Goal: Information Seeking & Learning: Learn about a topic

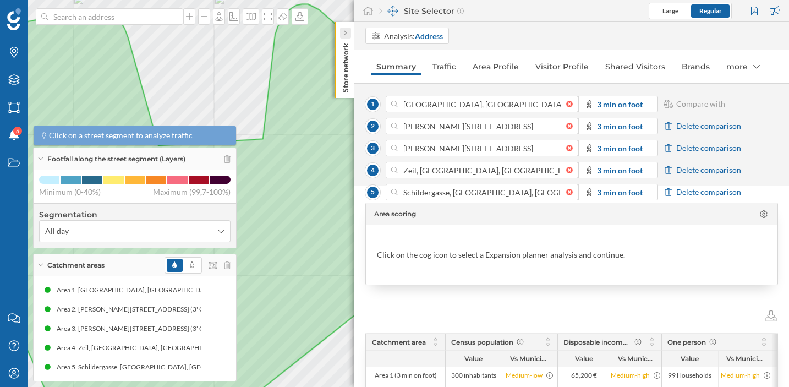
click at [345, 32] on icon at bounding box center [345, 33] width 3 height 5
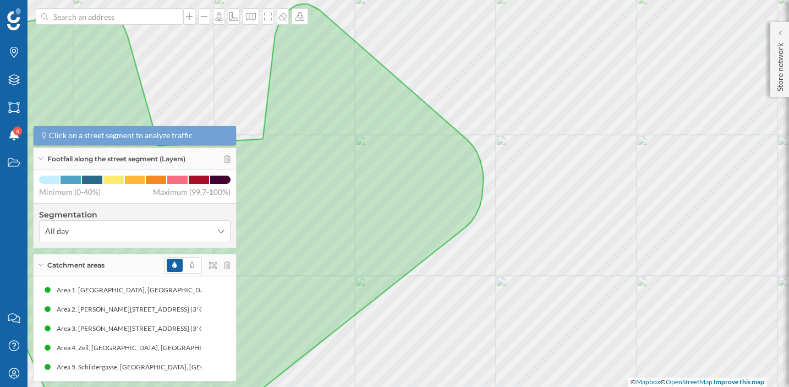
click at [40, 263] on div "Catchment areas" at bounding box center [135, 265] width 203 height 22
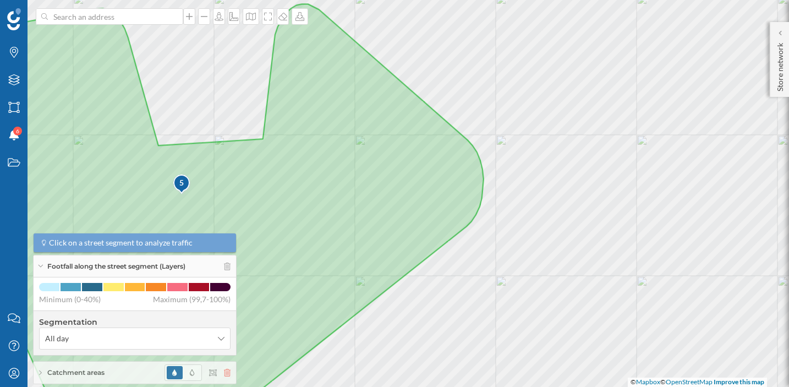
click at [225, 371] on icon at bounding box center [227, 373] width 7 height 8
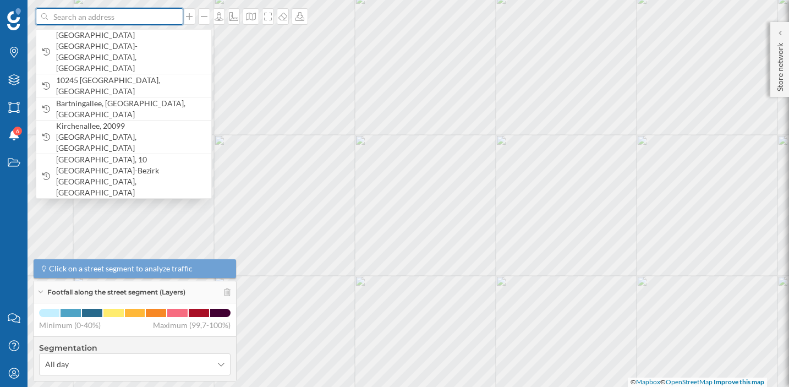
click at [108, 21] on input at bounding box center [109, 16] width 123 height 17
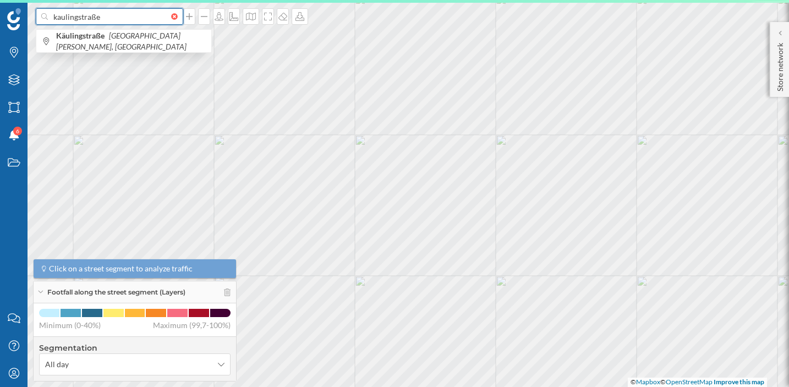
click at [68, 15] on input "kaulingstraße" at bounding box center [109, 16] width 123 height 17
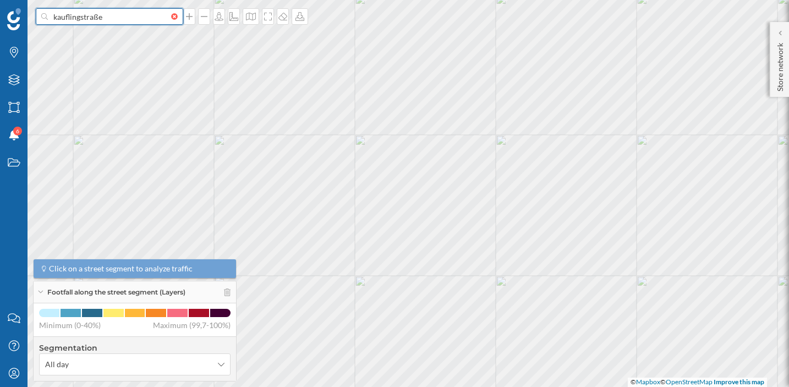
click at [79, 16] on input "kauflingstraße" at bounding box center [109, 16] width 123 height 17
click at [132, 15] on input "kauflingerstraße" at bounding box center [109, 16] width 123 height 17
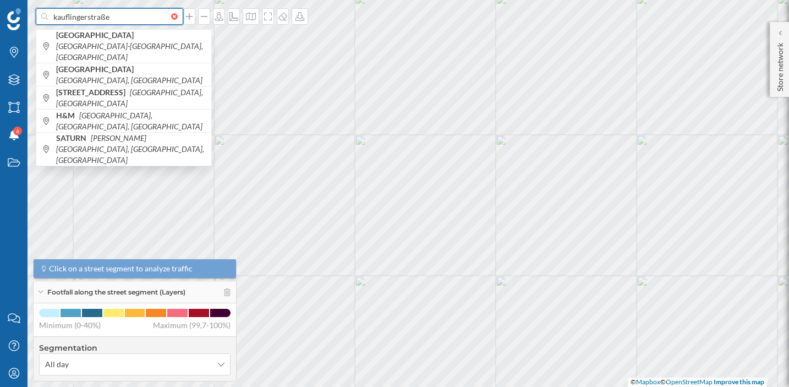
type input "kauflingerstraße"
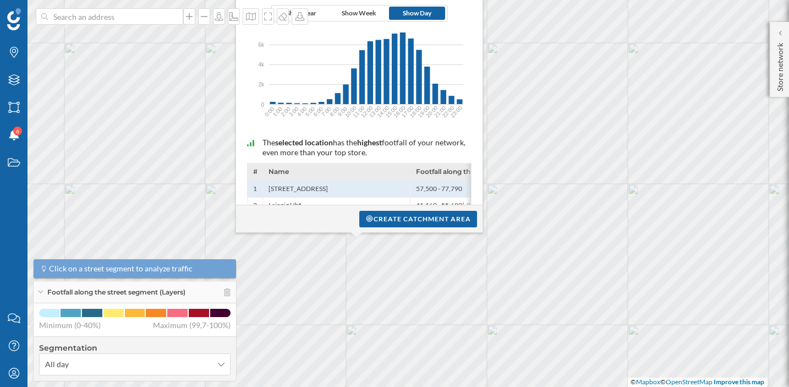
click at [456, 33] on icon "6k 6k 4k 4k 2k 2k 0 0 0:00 1:00 2:00 3:00 4:00 5:00 6:00 7:00 8:00 9:00 10:00 1…" at bounding box center [360, 70] width 236 height 99
click at [387, 217] on div "Create catchment area" at bounding box center [418, 218] width 118 height 17
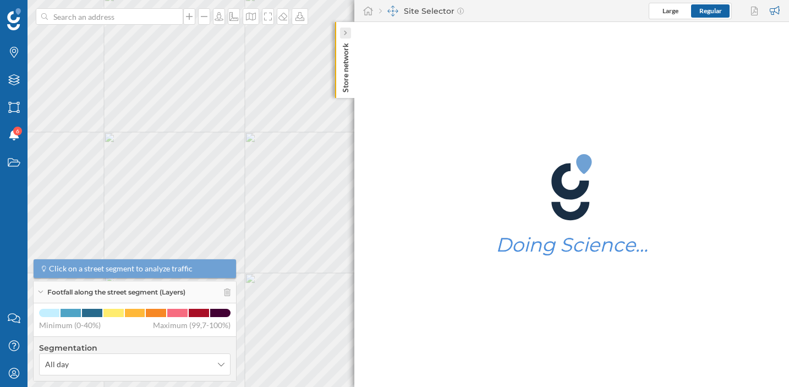
click at [340, 32] on div at bounding box center [345, 33] width 11 height 11
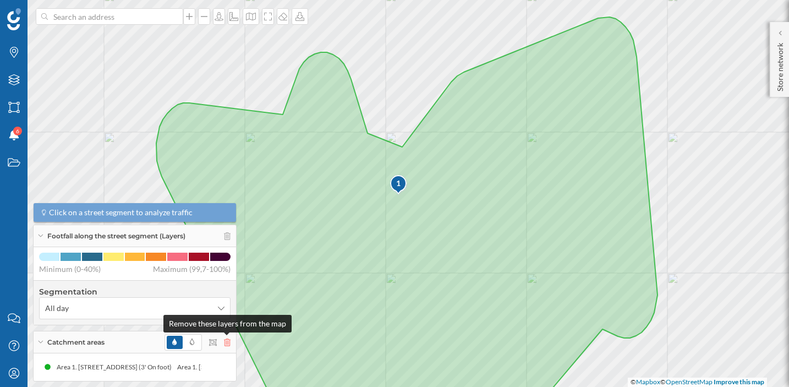
click at [229, 345] on icon at bounding box center [227, 342] width 7 height 8
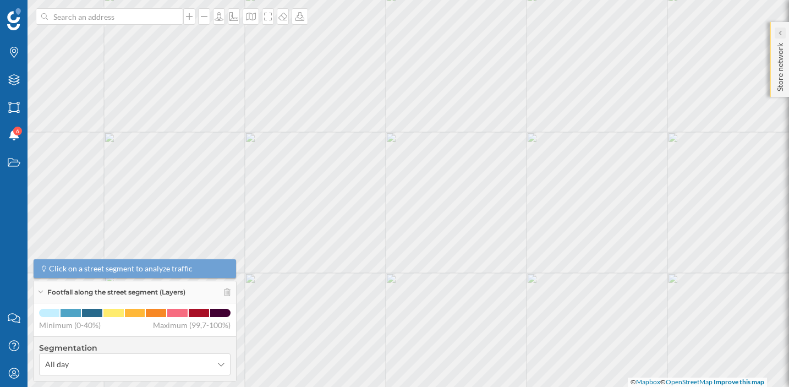
click at [781, 36] on icon at bounding box center [779, 33] width 3 height 11
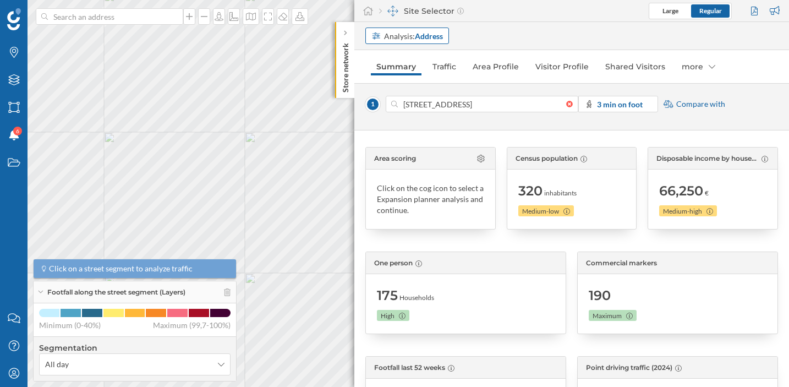
click at [406, 36] on div "Analysis: Address" at bounding box center [413, 36] width 59 height 12
click at [398, 79] on div "Commercial area" at bounding box center [400, 77] width 59 height 9
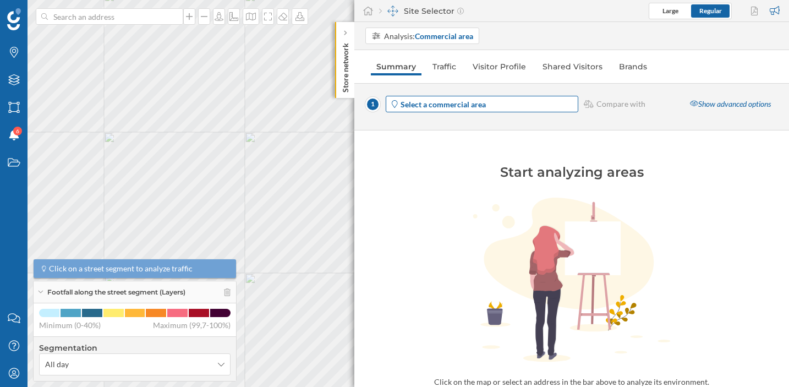
click at [446, 102] on strong "Select a commercial area" at bounding box center [443, 104] width 85 height 9
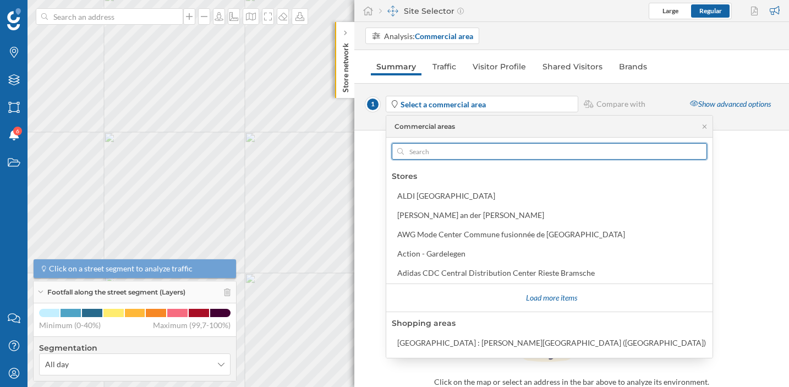
click at [420, 156] on input "text" at bounding box center [549, 151] width 291 height 17
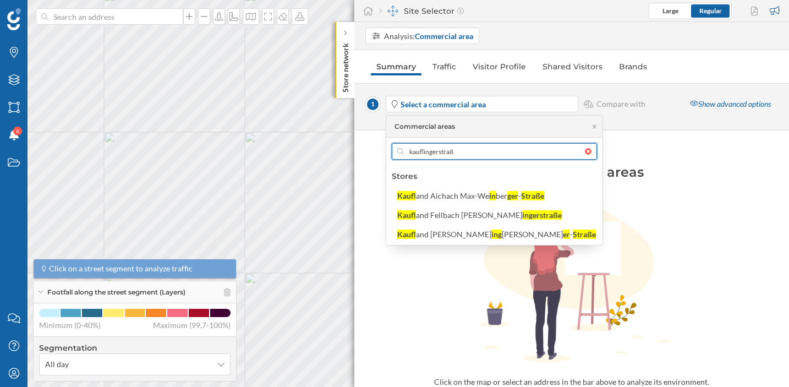
type input "kauflingerstraße"
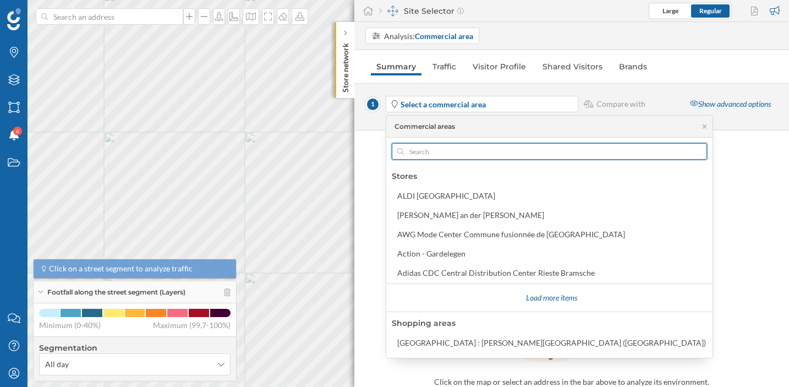
click at [541, 151] on div at bounding box center [549, 151] width 315 height 17
click at [541, 151] on input "text" at bounding box center [549, 151] width 291 height 17
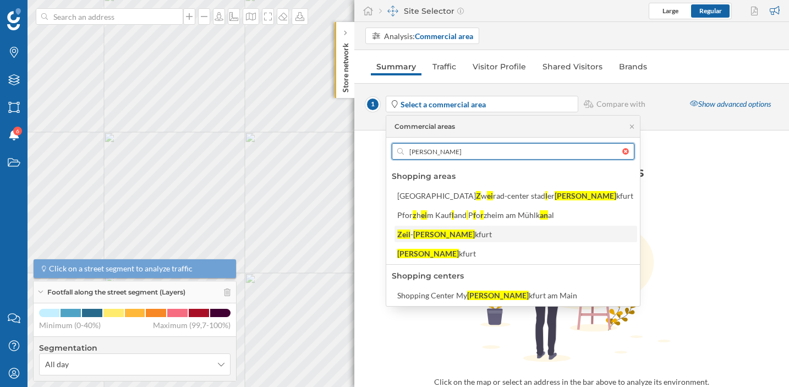
type input "[PERSON_NAME]"
click at [480, 236] on div "Zeil - [PERSON_NAME] kfurt" at bounding box center [515, 234] width 236 height 12
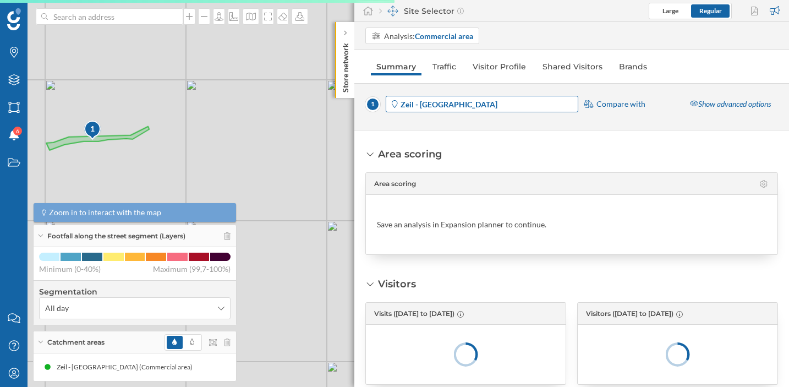
click at [483, 105] on span "Zeil - [GEOGRAPHIC_DATA]" at bounding box center [489, 105] width 176 height 12
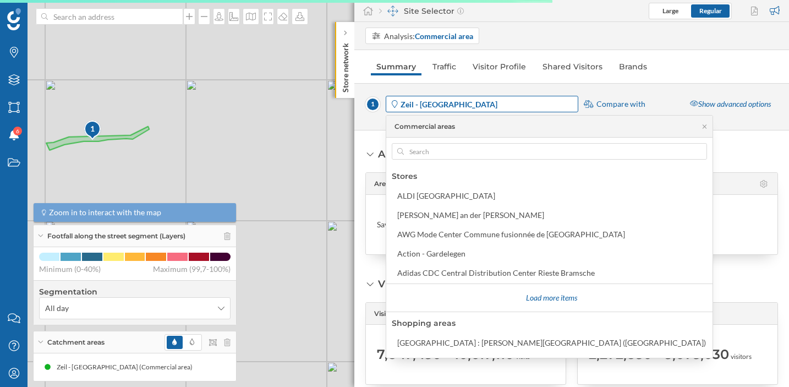
click at [509, 109] on span "Zeil - [GEOGRAPHIC_DATA]" at bounding box center [489, 105] width 176 height 12
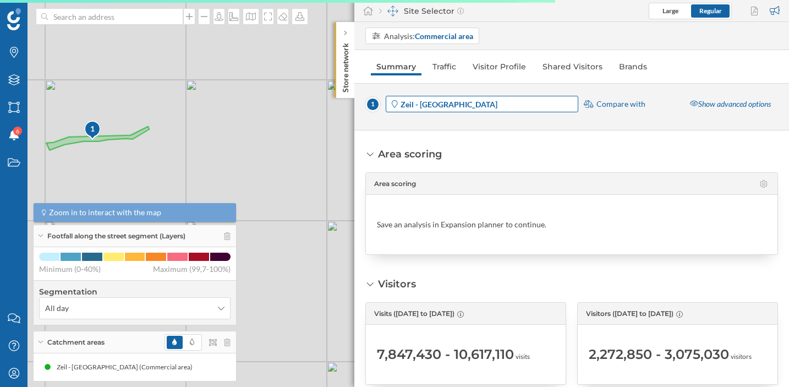
click at [509, 109] on span "Zeil - [GEOGRAPHIC_DATA]" at bounding box center [489, 105] width 176 height 12
click at [470, 110] on div "Zeil - [GEOGRAPHIC_DATA]" at bounding box center [482, 104] width 193 height 17
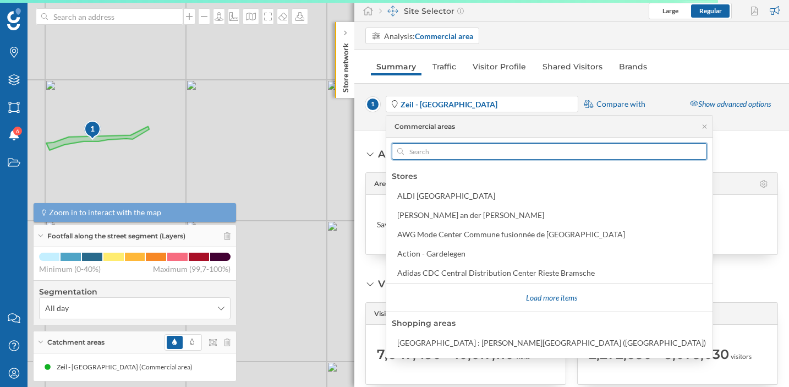
click at [441, 148] on input "text" at bounding box center [549, 151] width 291 height 17
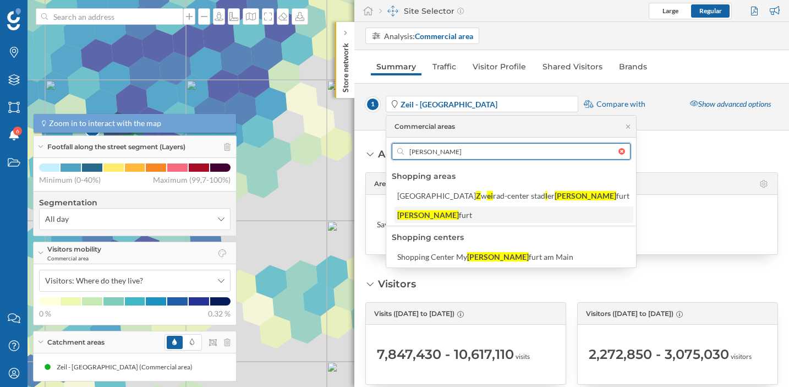
type input "[PERSON_NAME]"
click at [459, 213] on div "furt" at bounding box center [465, 214] width 13 height 9
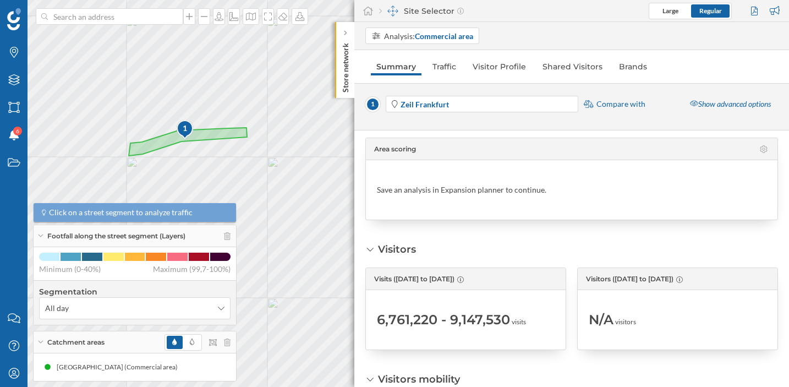
scroll to position [62, 0]
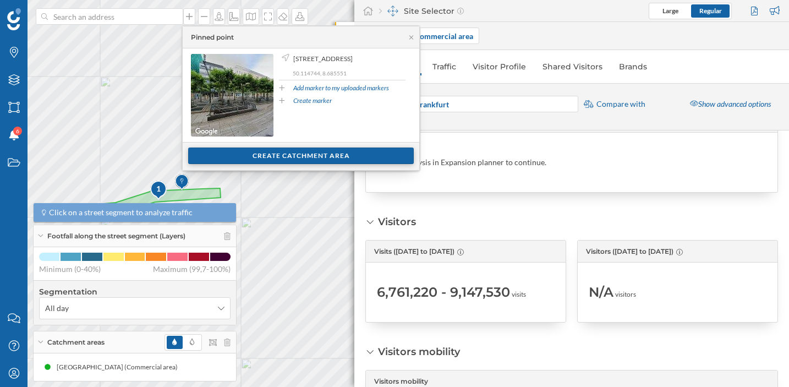
click at [245, 154] on div "Create catchment area" at bounding box center [301, 155] width 226 height 17
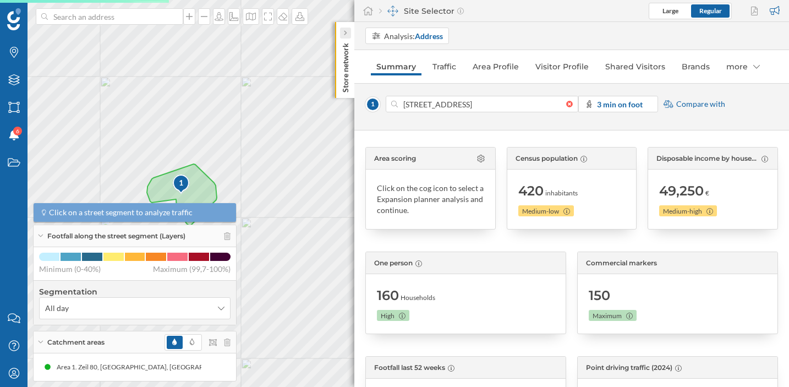
click at [346, 33] on icon at bounding box center [345, 33] width 3 height 5
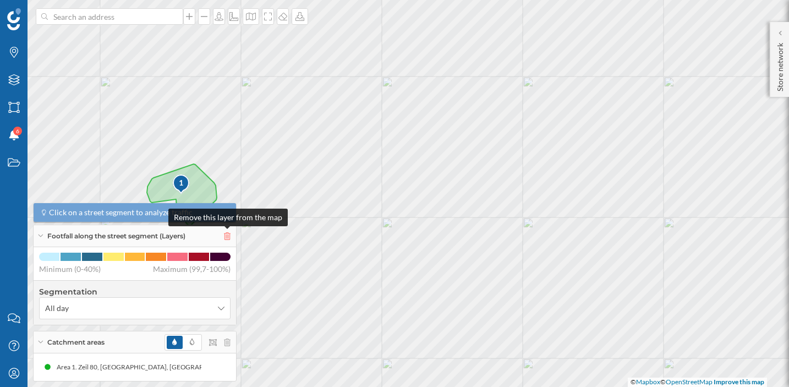
click at [226, 236] on icon at bounding box center [227, 236] width 7 height 8
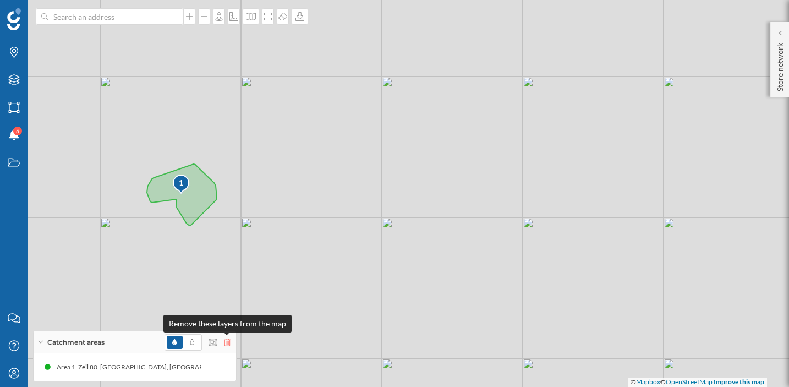
click at [230, 339] on icon at bounding box center [227, 342] width 7 height 8
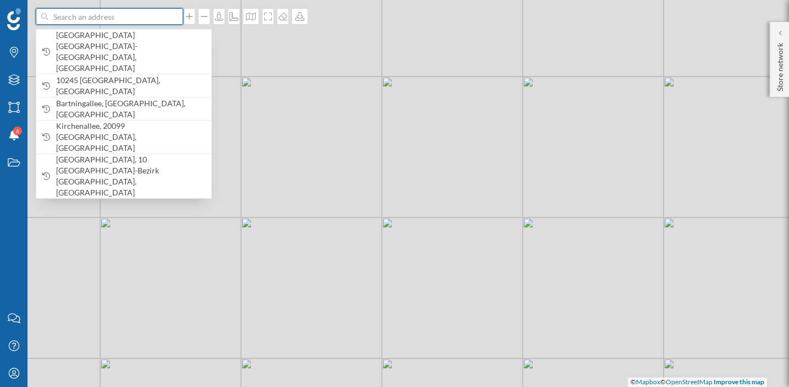
click at [125, 20] on input at bounding box center [109, 16] width 123 height 17
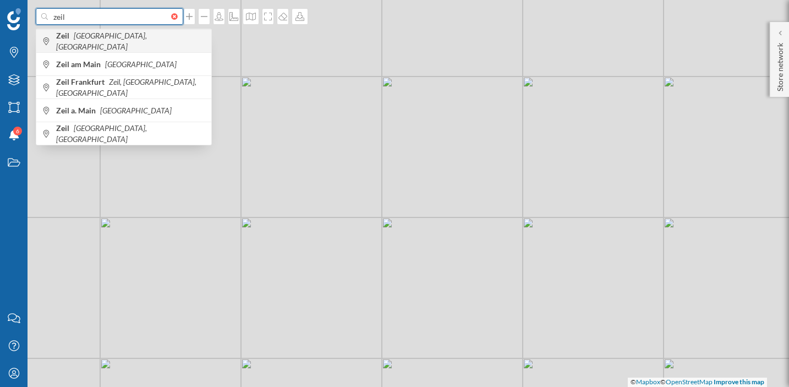
type input "zeil"
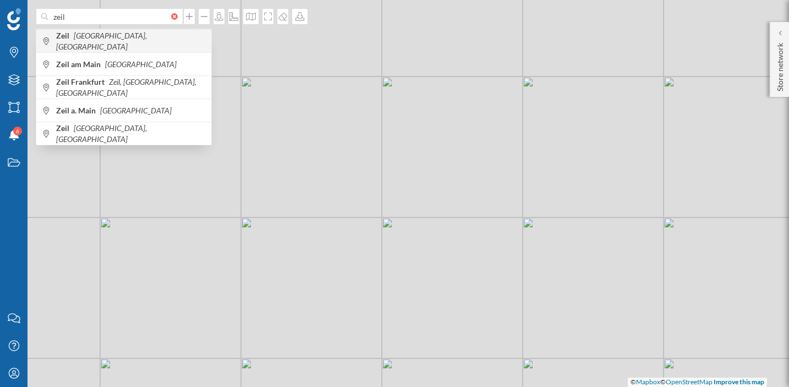
click at [122, 37] on icon "[GEOGRAPHIC_DATA], [GEOGRAPHIC_DATA]" at bounding box center [101, 41] width 91 height 20
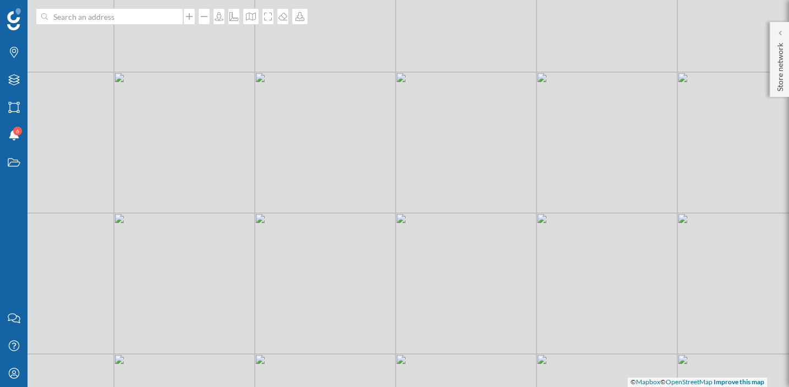
drag, startPoint x: 359, startPoint y: 192, endPoint x: 322, endPoint y: 187, distance: 37.3
click at [322, 187] on div "© Mapbox © OpenStreetMap Improve this map" at bounding box center [394, 193] width 789 height 387
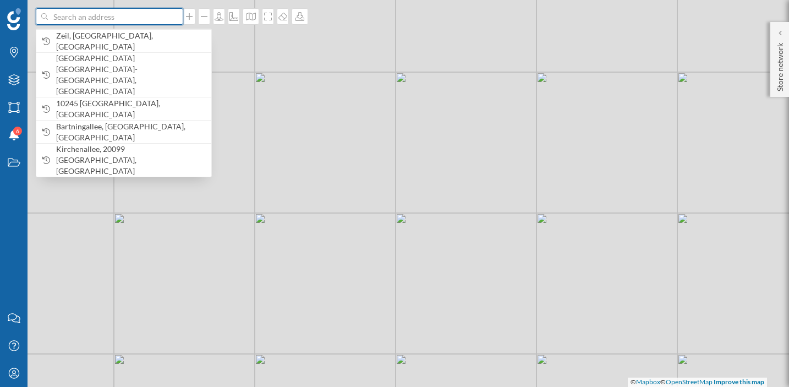
click at [158, 20] on input at bounding box center [109, 16] width 123 height 17
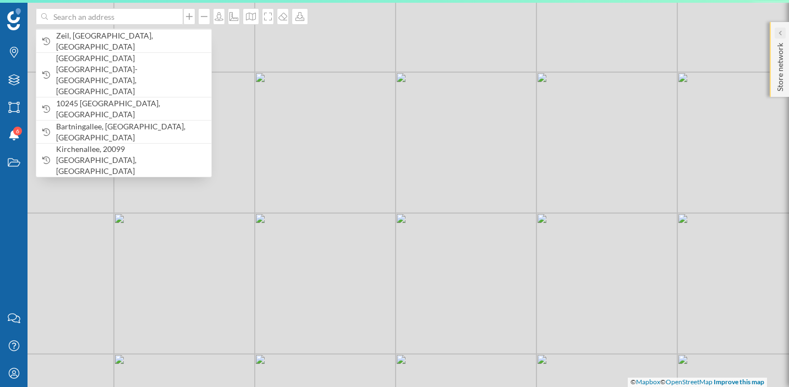
click at [777, 34] on div at bounding box center [780, 33] width 11 height 11
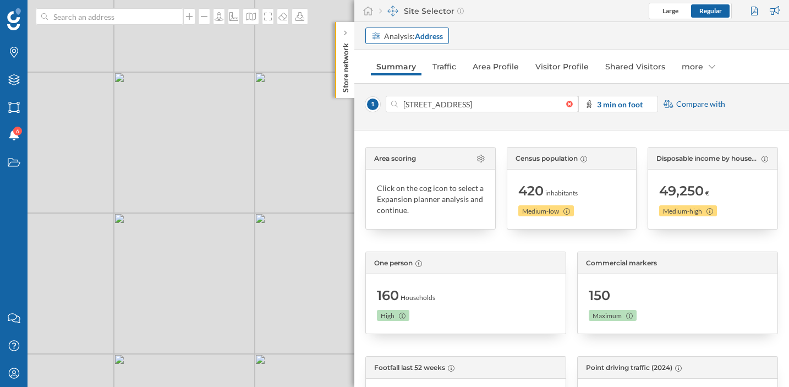
click at [397, 37] on div "Analysis: Address" at bounding box center [413, 36] width 59 height 12
click at [412, 73] on div "Commercial area" at bounding box center [400, 77] width 59 height 9
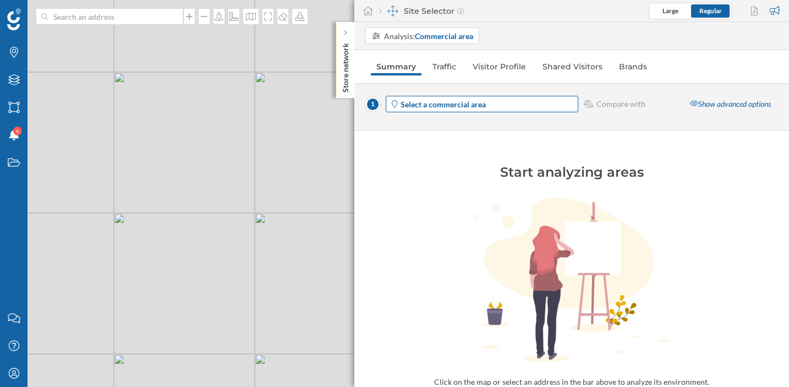
click at [447, 97] on div "Select a commercial area" at bounding box center [482, 104] width 193 height 17
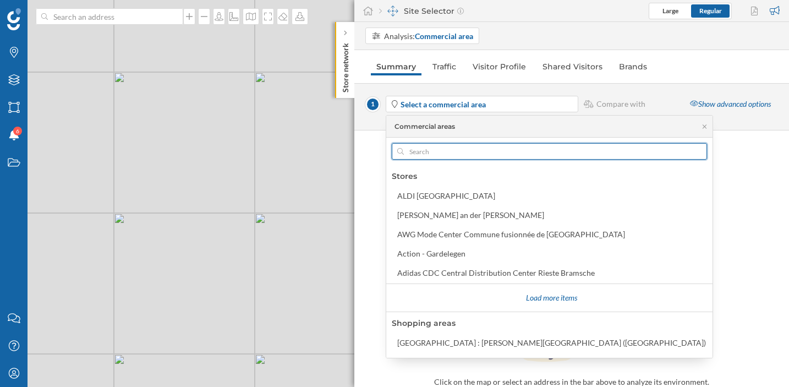
click at [445, 146] on input "text" at bounding box center [549, 151] width 291 height 17
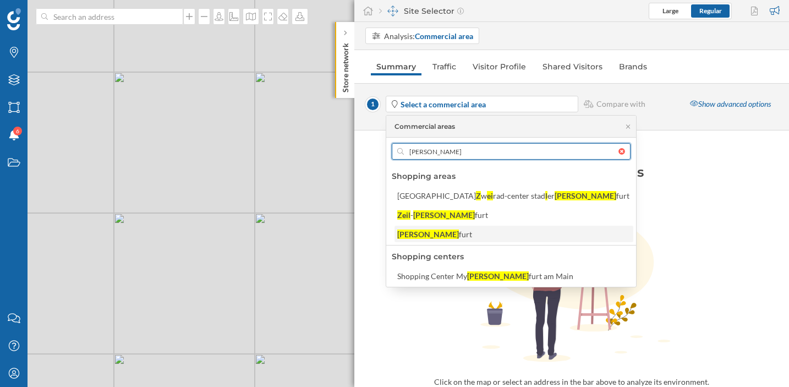
type input "[PERSON_NAME]"
click at [447, 233] on div "[PERSON_NAME] furt" at bounding box center [513, 234] width 232 height 12
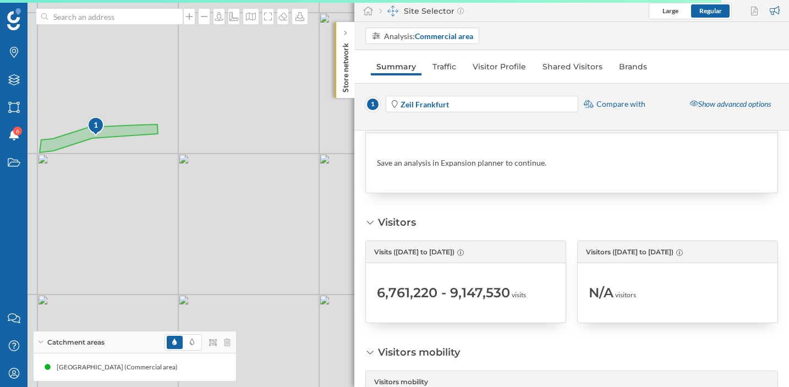
scroll to position [62, 0]
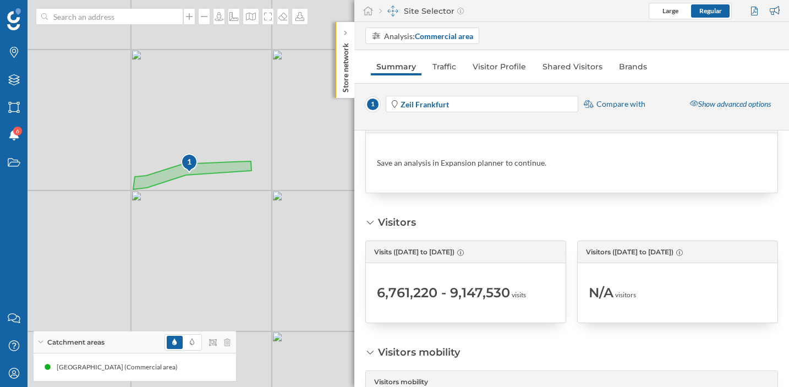
drag, startPoint x: 168, startPoint y: 174, endPoint x: 262, endPoint y: 212, distance: 101.3
click at [262, 212] on div "1 © Mapbox © OpenStreetMap Improve this map" at bounding box center [394, 193] width 789 height 387
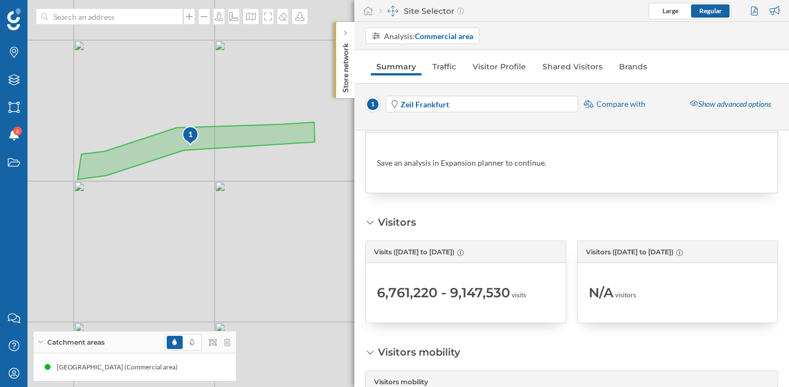
drag, startPoint x: 281, startPoint y: 205, endPoint x: 292, endPoint y: 207, distance: 11.7
click at [292, 207] on div "1 © Mapbox © OpenStreetMap Improve this map" at bounding box center [394, 193] width 789 height 387
click at [415, 104] on strong "Zeil Frankfurt" at bounding box center [425, 104] width 48 height 9
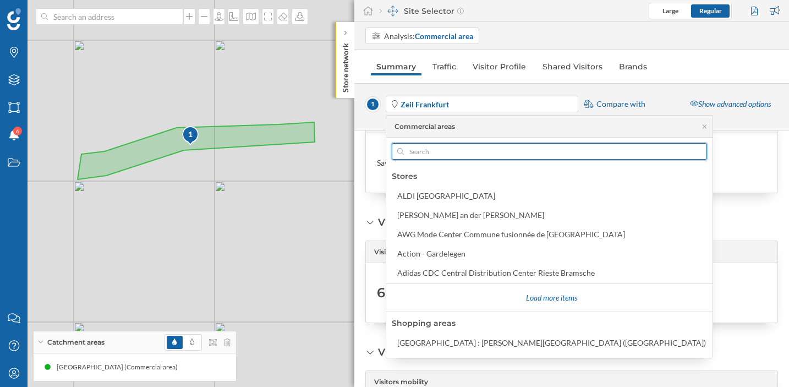
click at [449, 147] on input "text" at bounding box center [549, 151] width 291 height 17
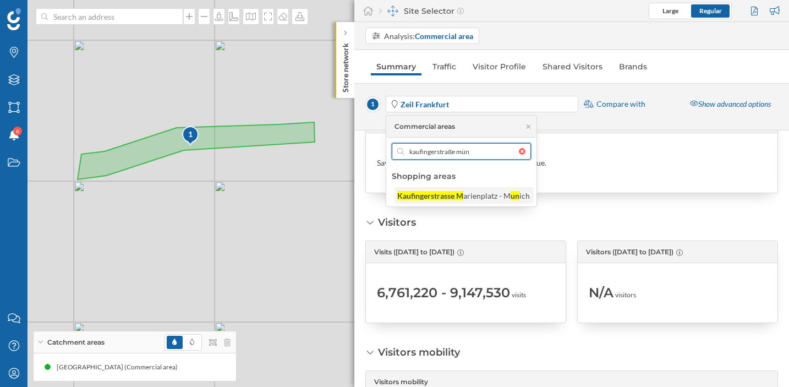
type input "kaufingerstraße mün"
click at [444, 195] on div "Kaufingerstrasse M" at bounding box center [430, 195] width 66 height 9
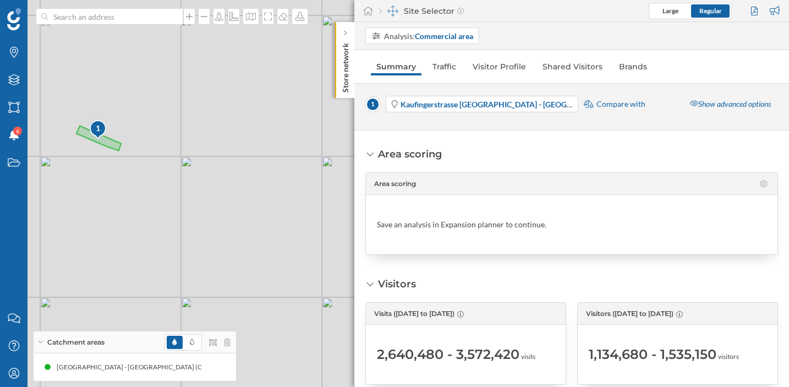
drag, startPoint x: 516, startPoint y: 269, endPoint x: 515, endPoint y: 250, distance: 18.7
click at [515, 250] on div "Area scoring Area scoring Save an analysis in Expansion planner to continue. Vi…" at bounding box center [571, 258] width 435 height 256
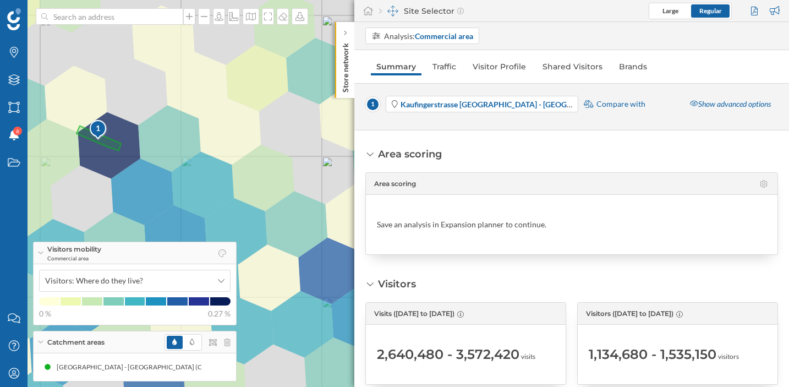
click at [370, 156] on icon at bounding box center [370, 154] width 10 height 8
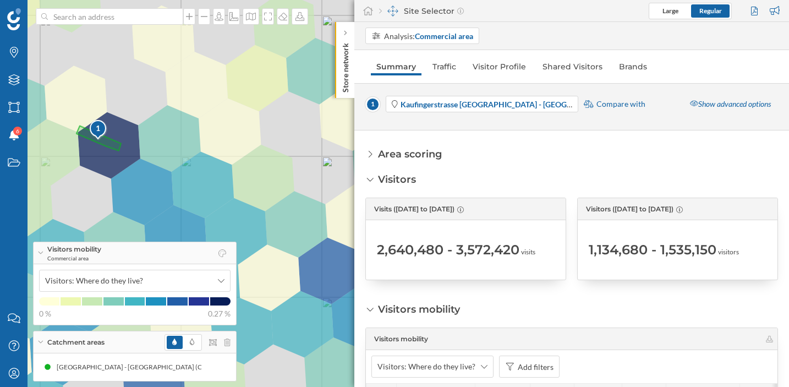
click at [371, 179] on icon at bounding box center [370, 180] width 10 height 8
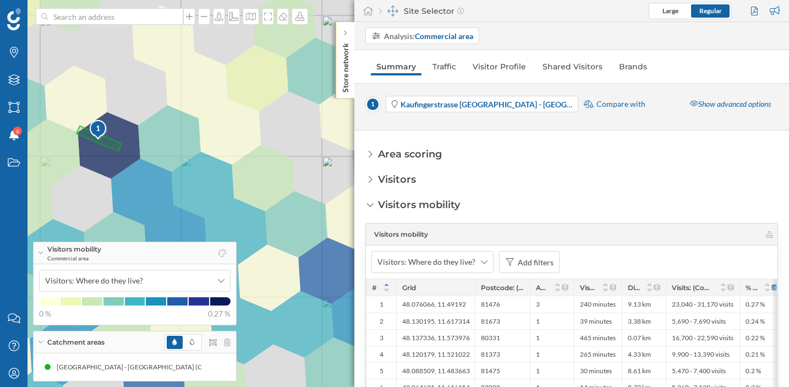
click at [41, 255] on div "Visitors mobility Commercial area" at bounding box center [135, 253] width 203 height 22
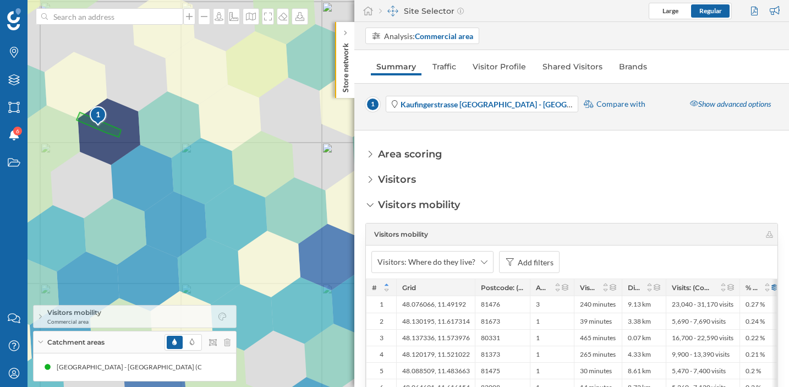
click at [39, 342] on icon at bounding box center [40, 342] width 6 height 3
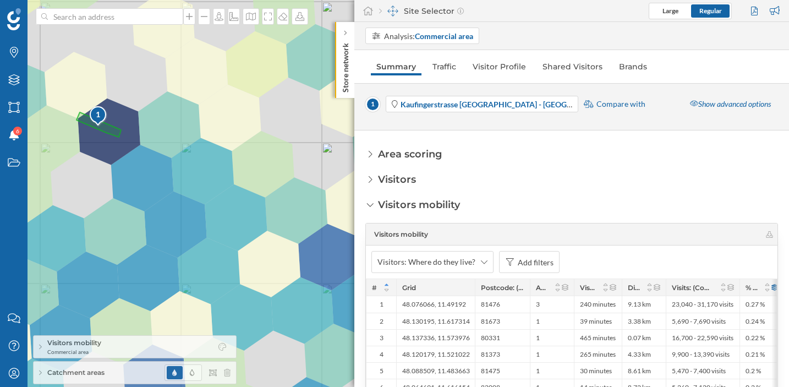
click at [42, 370] on icon at bounding box center [40, 373] width 3 height 6
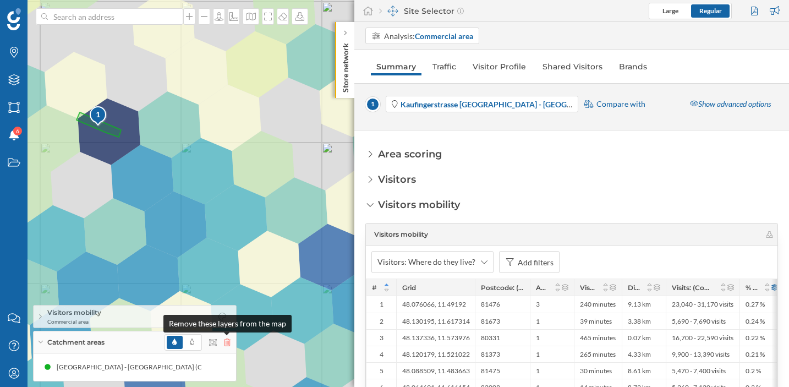
click at [228, 343] on icon at bounding box center [227, 342] width 7 height 8
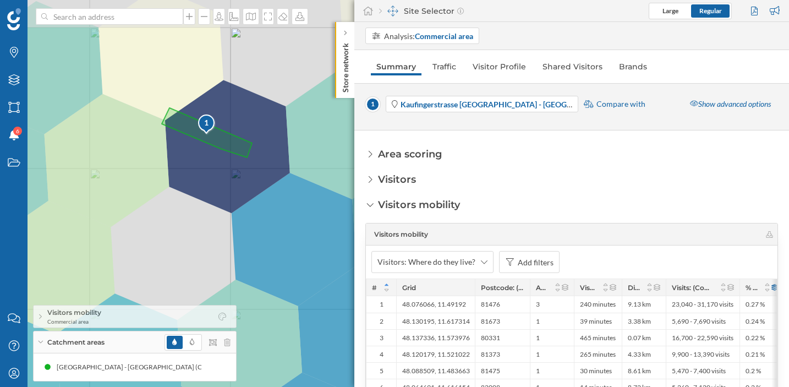
drag, startPoint x: 154, startPoint y: 151, endPoint x: 269, endPoint y: 263, distance: 160.0
click at [269, 263] on div "1 © Mapbox © OpenStreetMap Improve this map" at bounding box center [394, 193] width 789 height 387
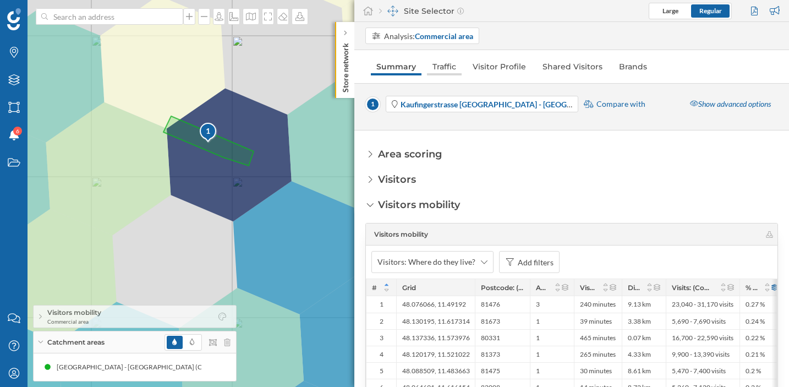
click at [442, 67] on link "Traffic" at bounding box center [444, 67] width 35 height 18
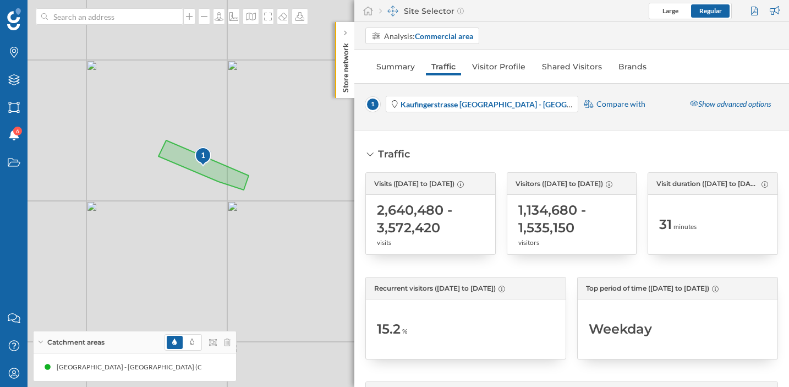
drag, startPoint x: 239, startPoint y: 213, endPoint x: 234, endPoint y: 239, distance: 26.3
click at [234, 239] on div "1 © Mapbox © OpenStreetMap Improve this map" at bounding box center [394, 193] width 789 height 387
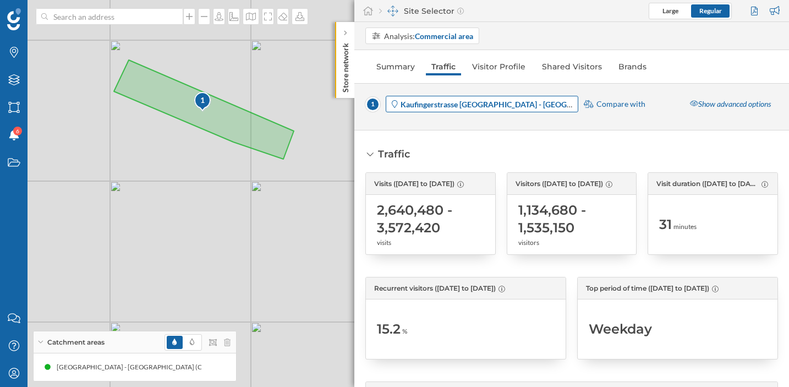
click at [418, 108] on strong "Kaufingerstrasse [GEOGRAPHIC_DATA] - [GEOGRAPHIC_DATA]" at bounding box center [511, 104] width 220 height 9
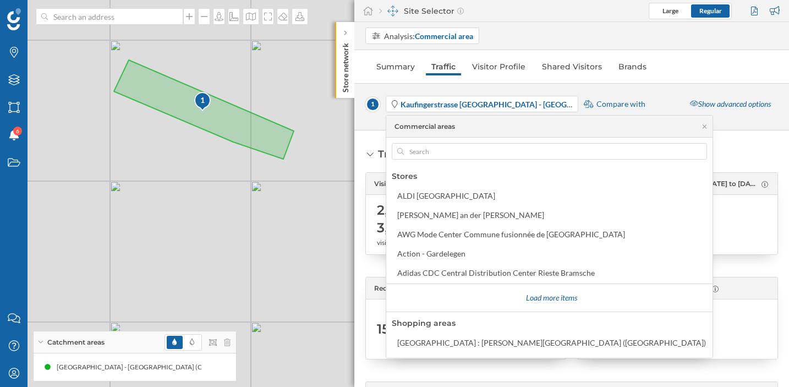
click at [38, 338] on div "Catchment areas" at bounding box center [135, 342] width 203 height 22
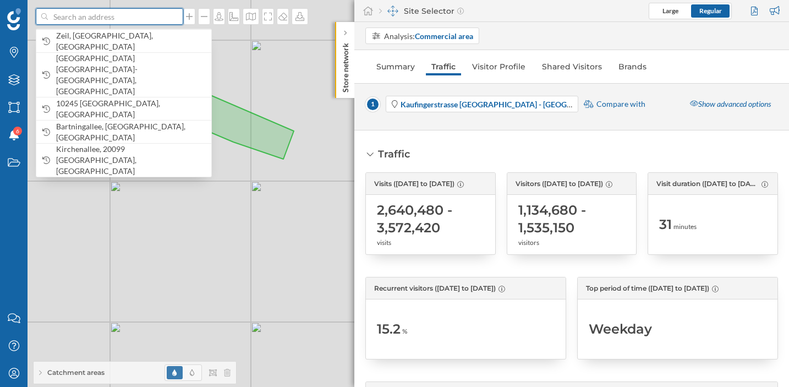
click at [102, 21] on input at bounding box center [109, 16] width 123 height 17
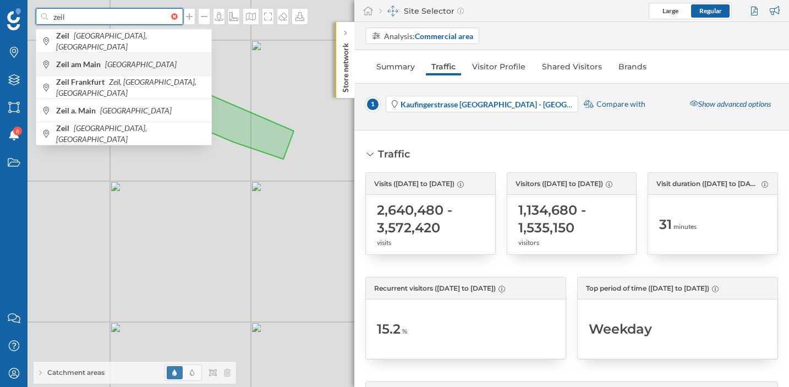
type input "zeil"
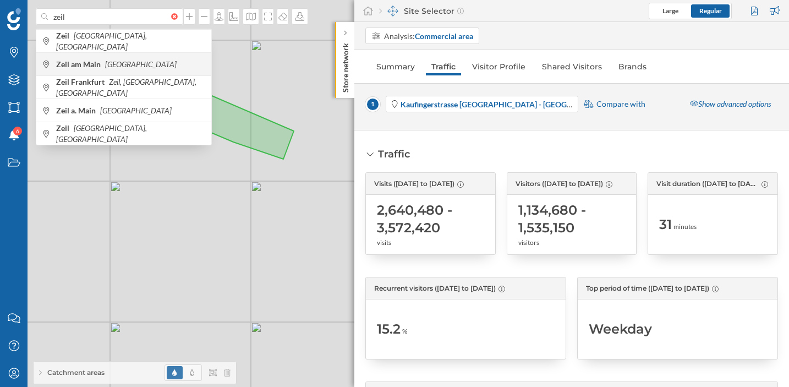
click at [98, 59] on b "Zeil am Main" at bounding box center [79, 63] width 47 height 9
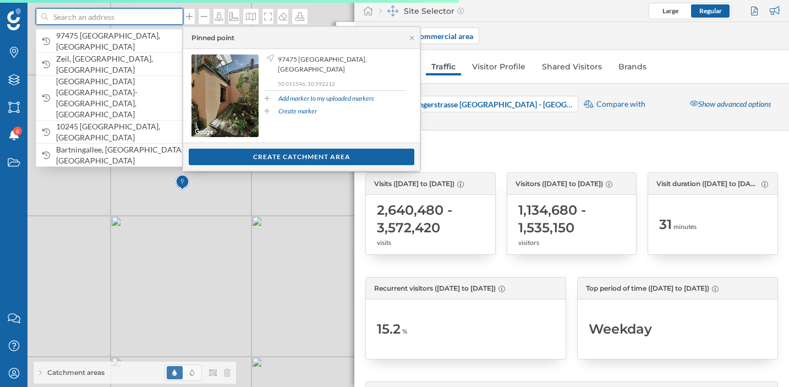
click at [96, 20] on input at bounding box center [109, 16] width 123 height 17
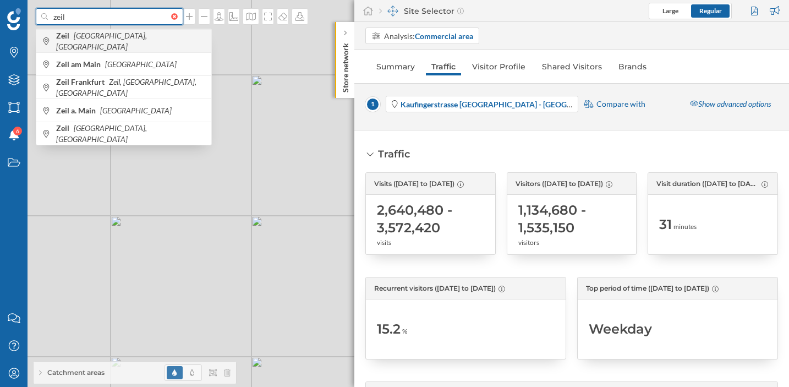
type input "zeil"
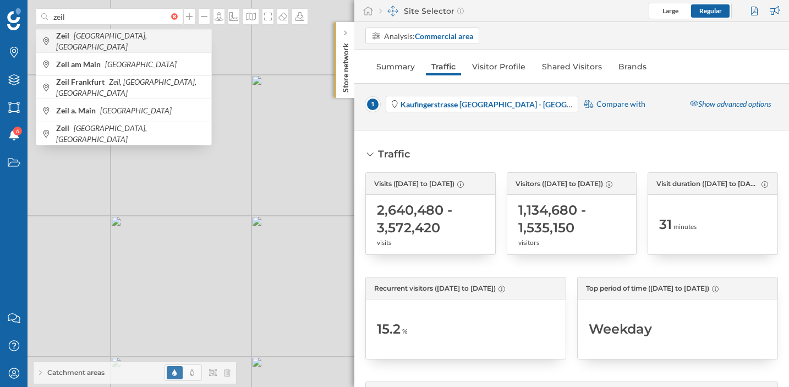
click at [104, 36] on span "Zeil [GEOGRAPHIC_DATA], [GEOGRAPHIC_DATA]" at bounding box center [131, 41] width 150 height 22
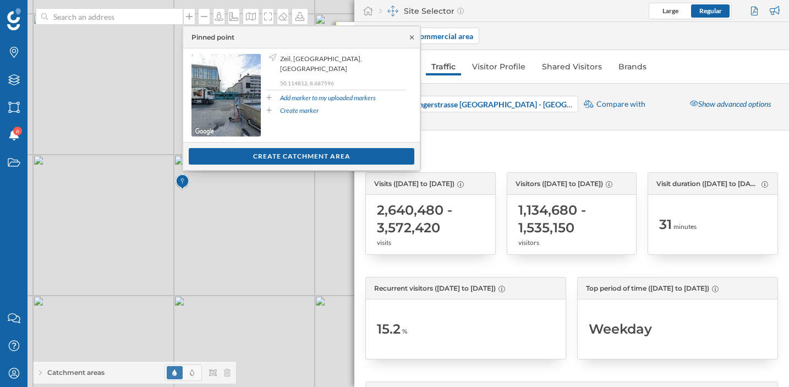
click at [412, 37] on icon at bounding box center [412, 37] width 4 height 4
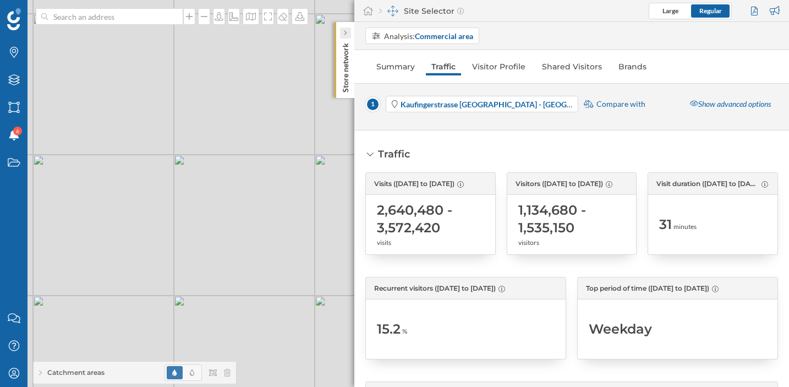
click at [345, 34] on icon at bounding box center [345, 33] width 3 height 5
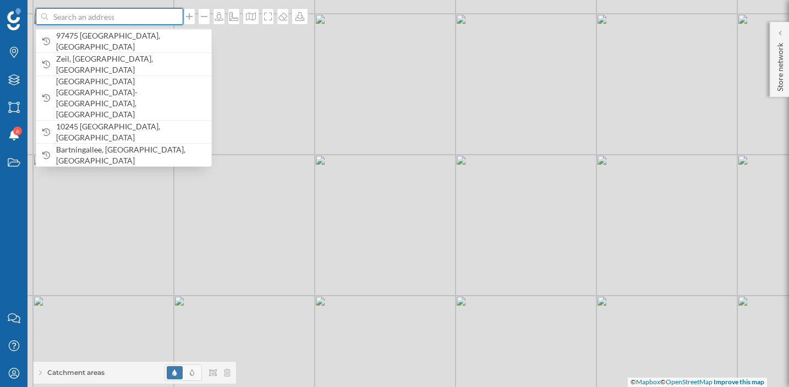
click at [129, 15] on input at bounding box center [109, 16] width 123 height 17
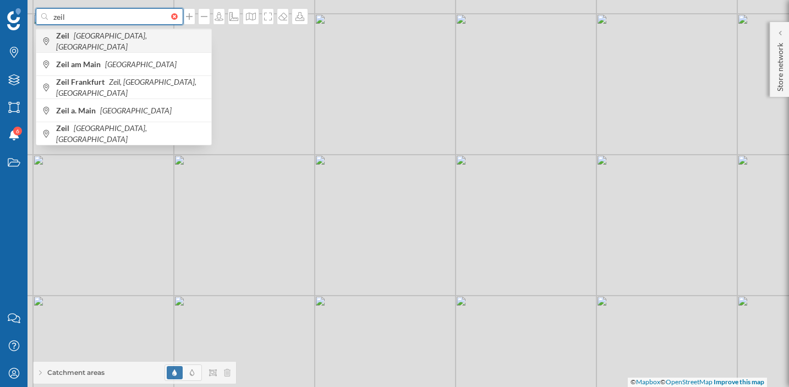
type input "zeil"
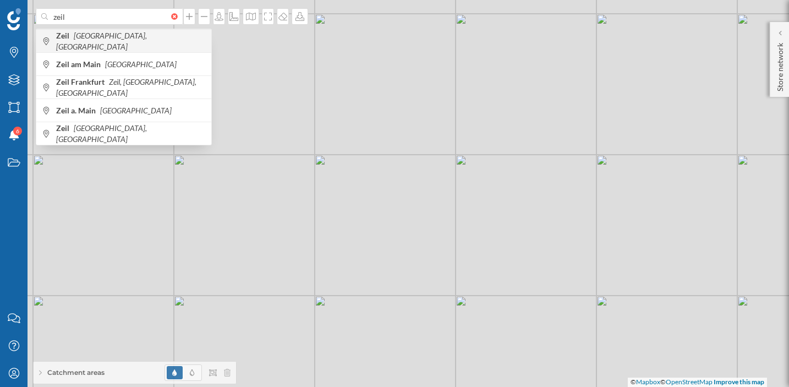
click at [141, 51] on div "Zeil [GEOGRAPHIC_DATA], [GEOGRAPHIC_DATA]" at bounding box center [123, 40] width 175 height 23
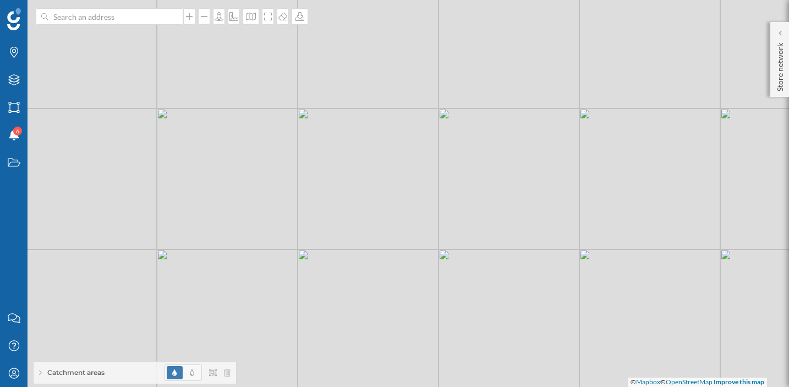
drag, startPoint x: 265, startPoint y: 214, endPoint x: 453, endPoint y: 168, distance: 193.8
click at [453, 168] on div "1 © Mapbox © OpenStreetMap Improve this map" at bounding box center [394, 193] width 789 height 387
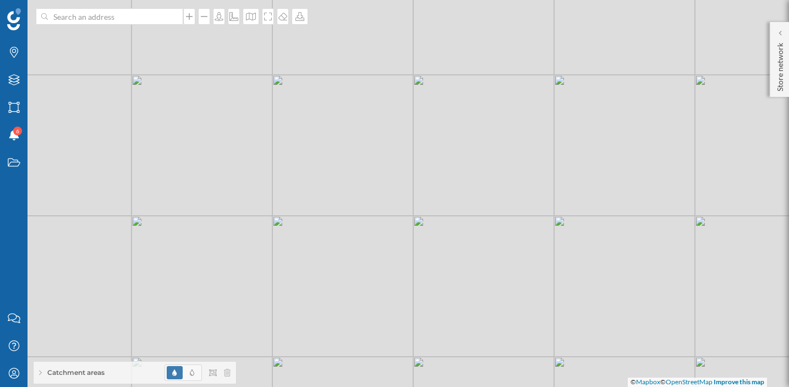
drag, startPoint x: 231, startPoint y: 212, endPoint x: 205, endPoint y: 179, distance: 42.0
click at [205, 179] on div "1 © Mapbox © OpenStreetMap Improve this map" at bounding box center [394, 193] width 789 height 387
click at [18, 83] on icon at bounding box center [13, 79] width 11 height 11
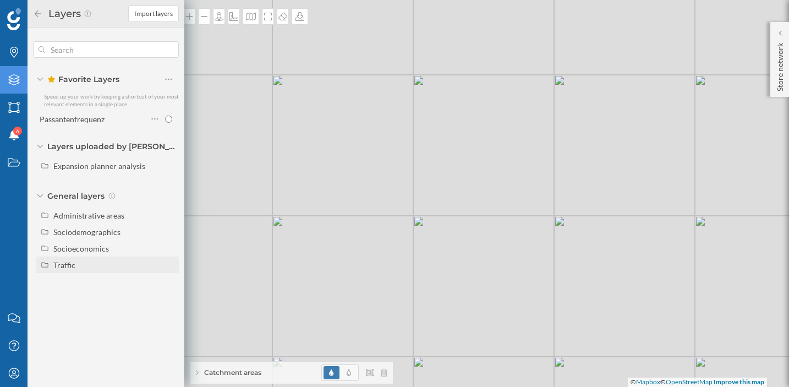
click at [70, 261] on div "Traffic" at bounding box center [64, 264] width 22 height 9
click at [92, 298] on div "Footfall" at bounding box center [95, 298] width 76 height 12
click at [168, 298] on input "Footfall" at bounding box center [171, 297] width 7 height 7
radio input "true"
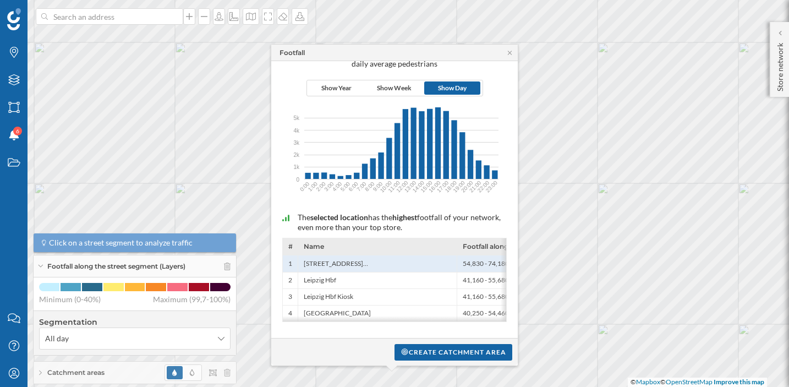
scroll to position [59, 0]
click at [506, 51] on icon at bounding box center [510, 53] width 8 height 7
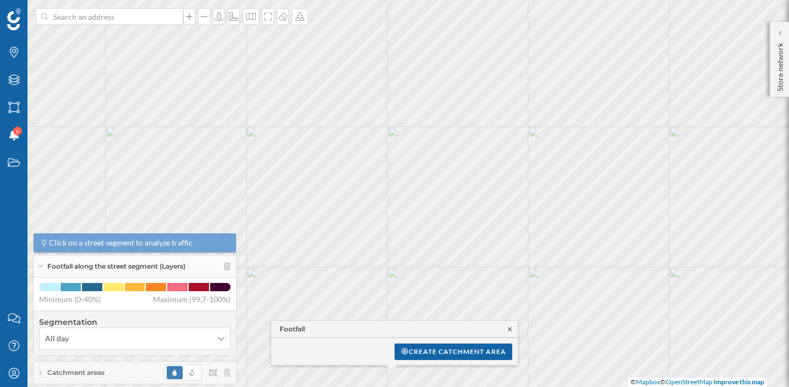
click at [511, 327] on icon at bounding box center [510, 329] width 4 height 4
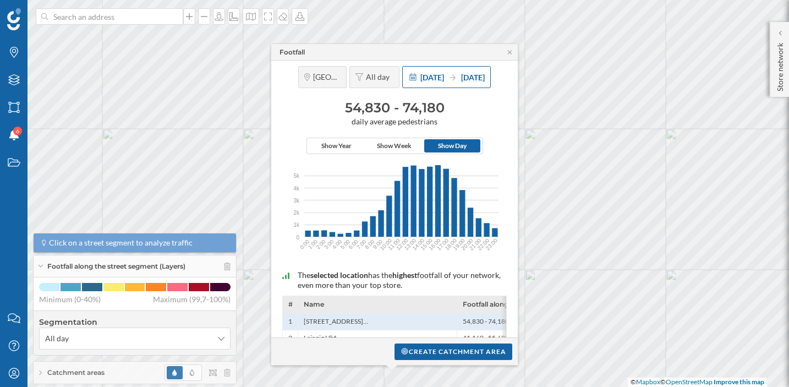
click at [420, 81] on span "[DATE]" at bounding box center [432, 77] width 24 height 9
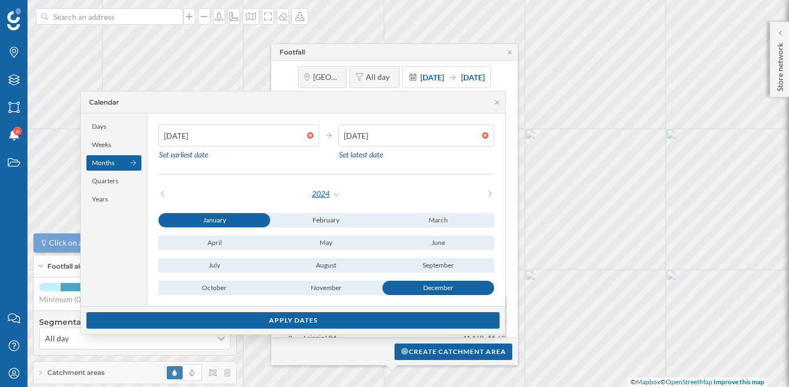
click at [337, 195] on div "2024" at bounding box center [326, 193] width 30 height 17
click at [345, 238] on div "2025" at bounding box center [356, 239] width 72 height 12
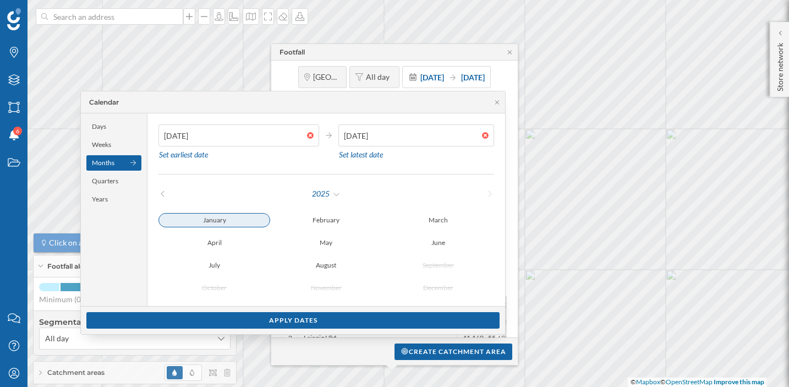
click at [235, 222] on div "January" at bounding box center [214, 220] width 112 height 14
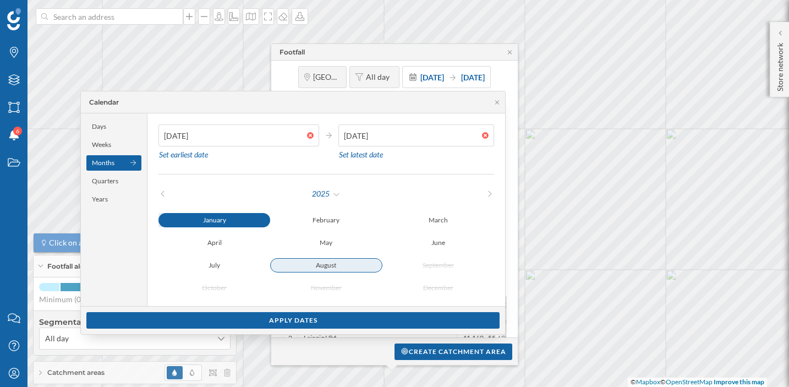
click at [336, 269] on div "August" at bounding box center [326, 265] width 112 height 14
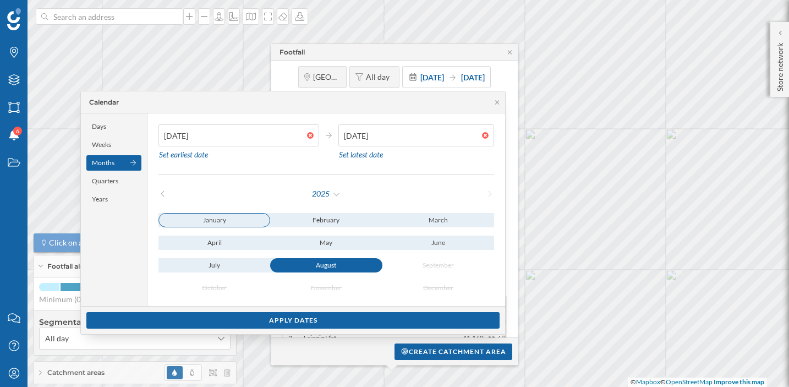
type input "[DATE]"
click at [226, 215] on div "January" at bounding box center [214, 220] width 112 height 14
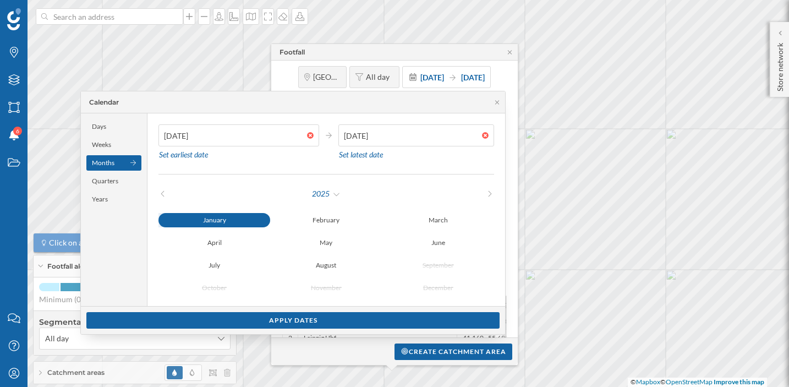
drag, startPoint x: 200, startPoint y: 122, endPoint x: 226, endPoint y: 133, distance: 28.1
click at [199, 121] on div "[DATE] Set earliest date [DATE] Set latest date 2025 January February March Apr…" at bounding box center [326, 209] width 358 height 193
click at [314, 135] on div at bounding box center [313, 135] width 12 height 7
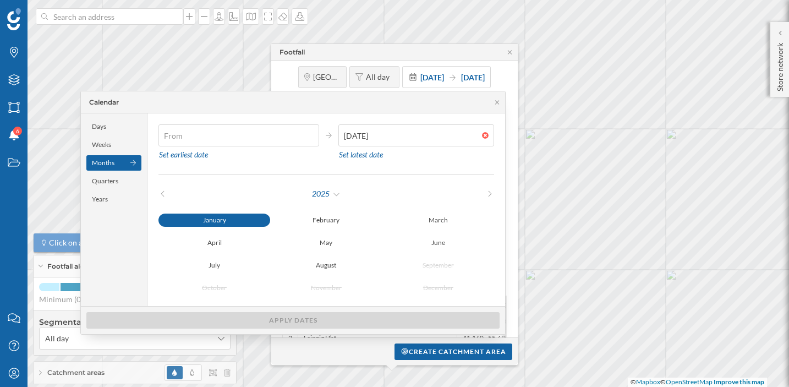
type input "[DATE]"
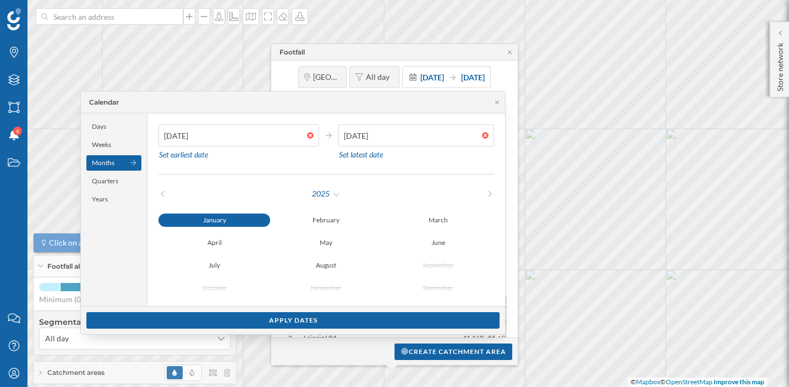
click at [236, 219] on div "January" at bounding box center [214, 220] width 112 height 13
type input "[DATE]"
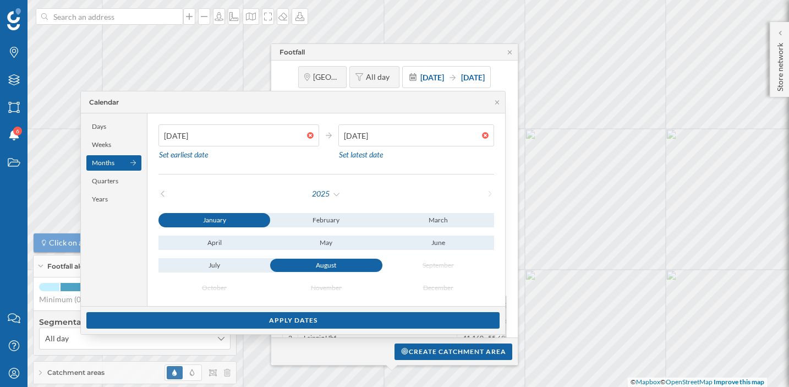
click at [324, 266] on div "August" at bounding box center [326, 265] width 112 height 13
click at [381, 321] on div "Apply dates" at bounding box center [292, 319] width 413 height 17
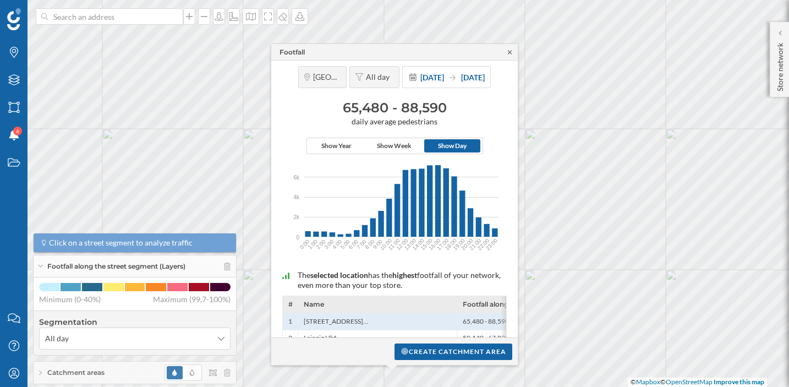
click at [513, 53] on icon at bounding box center [510, 52] width 8 height 7
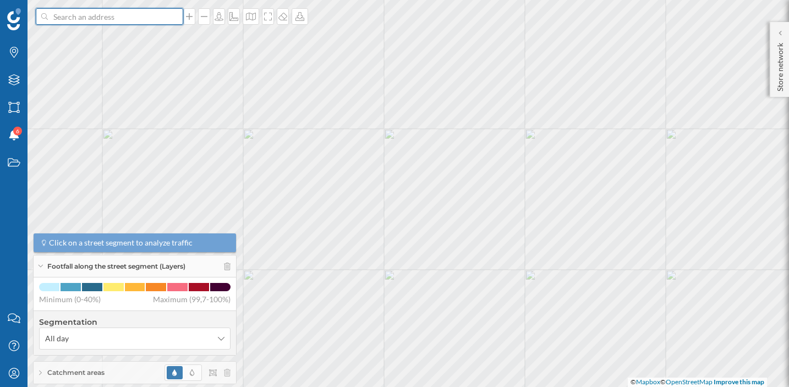
click at [140, 21] on input at bounding box center [109, 16] width 123 height 17
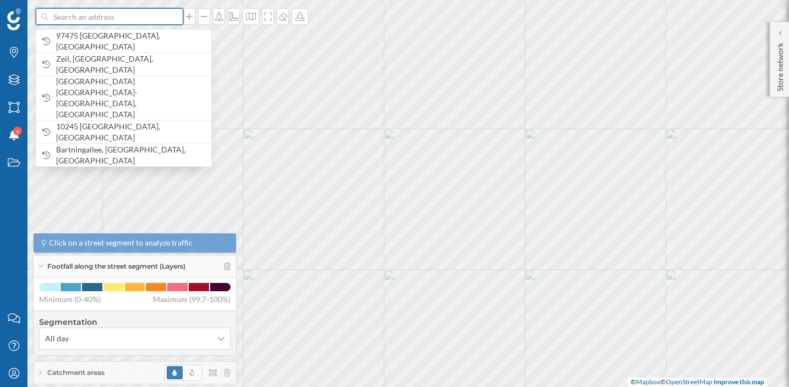
paste input "Zeil 45"
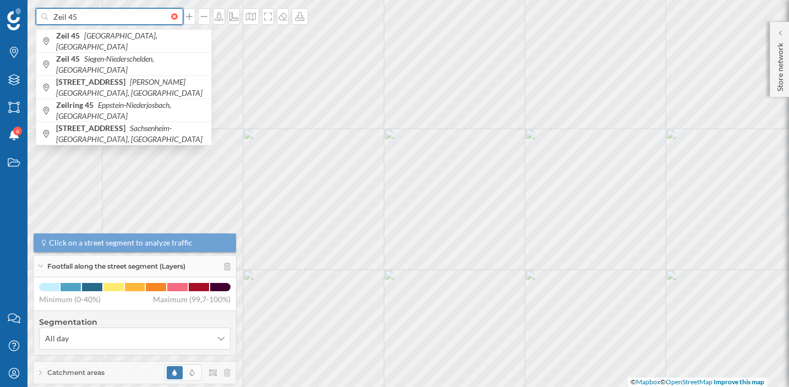
type input "Zeil 45"
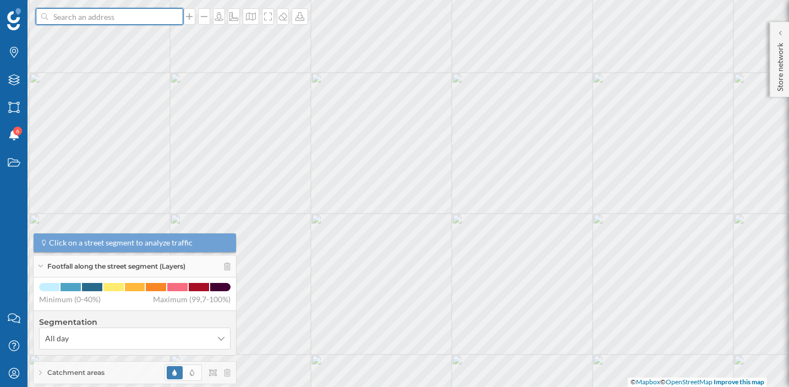
click at [78, 15] on input at bounding box center [109, 16] width 123 height 17
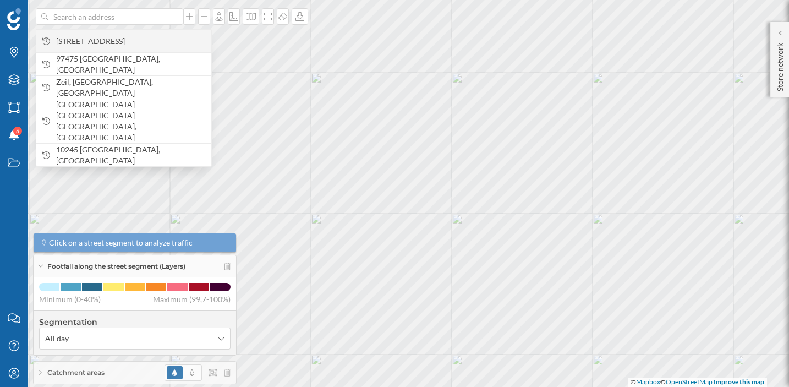
click at [95, 39] on span "[STREET_ADDRESS]" at bounding box center [131, 41] width 150 height 11
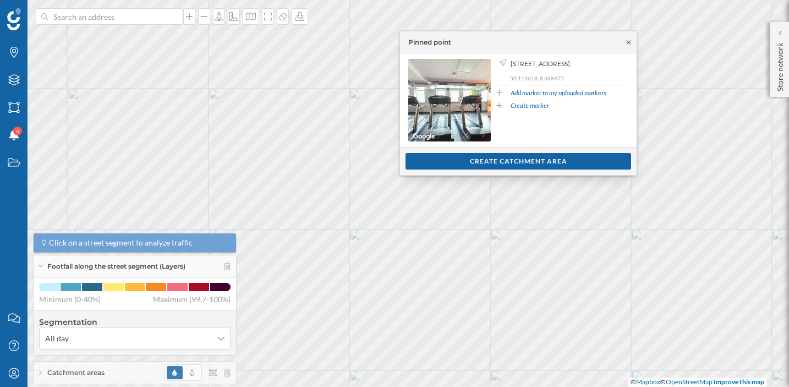
click at [628, 41] on icon at bounding box center [629, 42] width 8 height 7
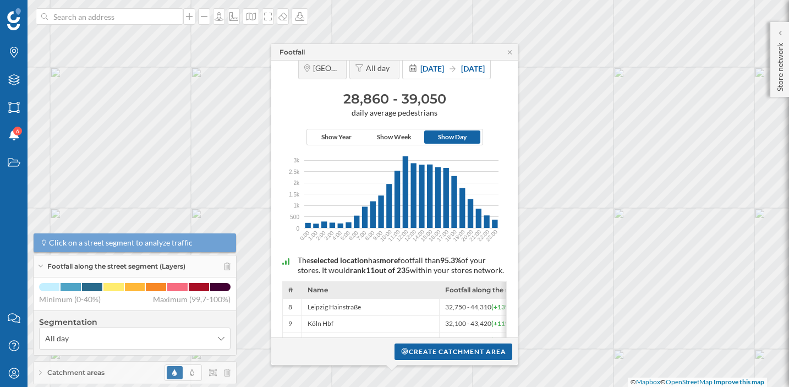
scroll to position [0, 0]
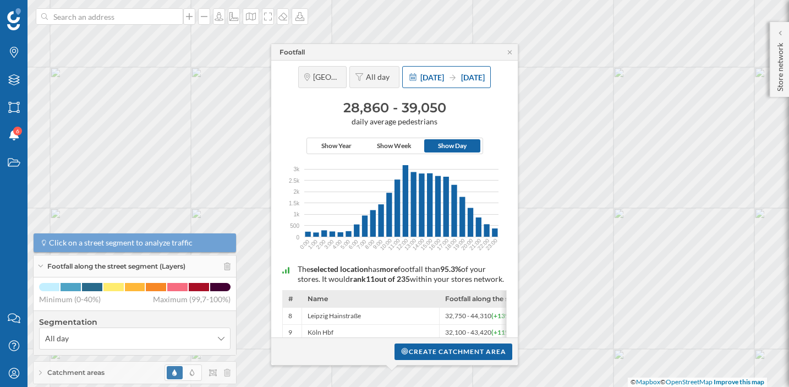
click at [431, 85] on div "[DATE] [DATE]" at bounding box center [446, 77] width 89 height 22
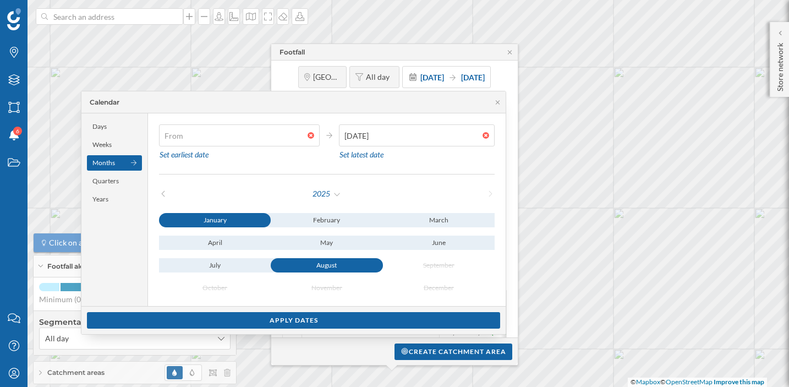
click at [317, 133] on div at bounding box center [314, 135] width 12 height 7
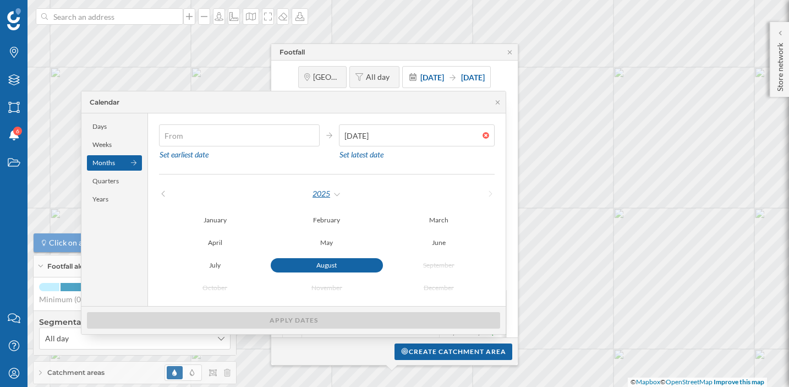
click at [342, 197] on div "2025" at bounding box center [327, 193] width 30 height 17
click at [340, 216] on div "2024" at bounding box center [357, 217] width 72 height 12
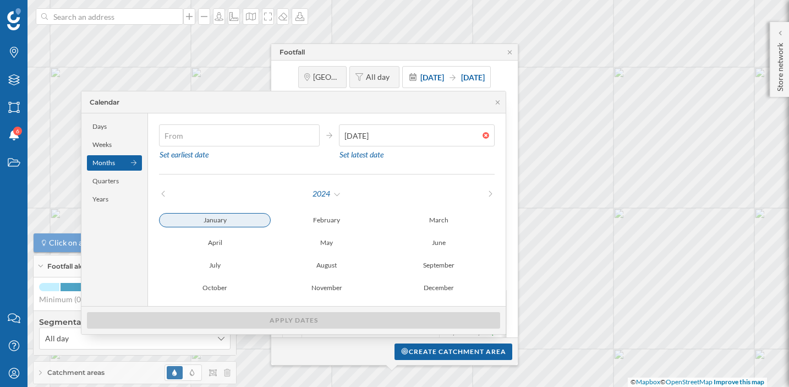
type input "[DATE]"
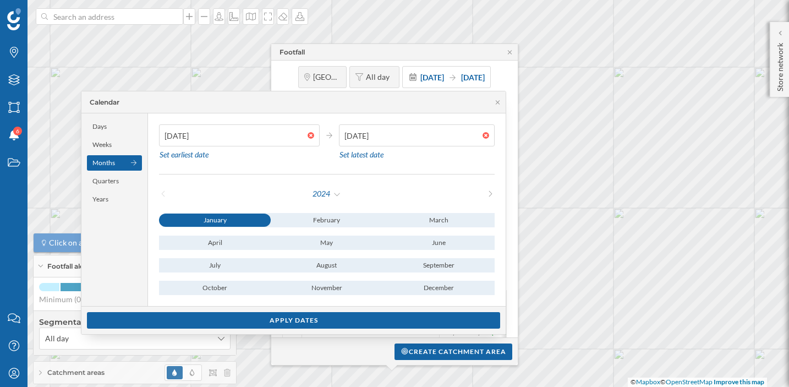
click at [228, 226] on div "January" at bounding box center [215, 220] width 112 height 13
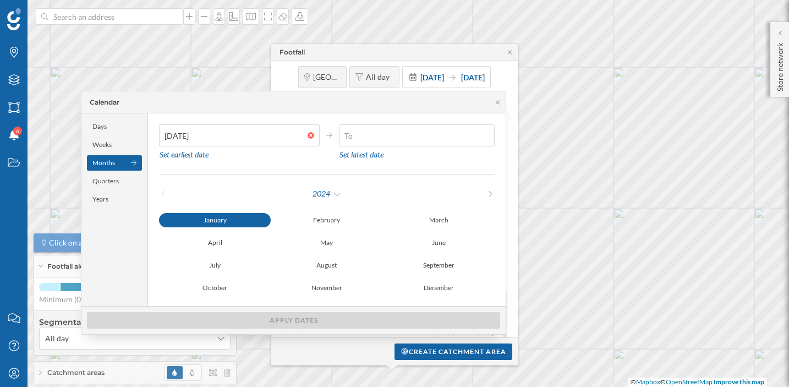
click at [484, 136] on div at bounding box center [489, 135] width 12 height 7
type input "[DATE]"
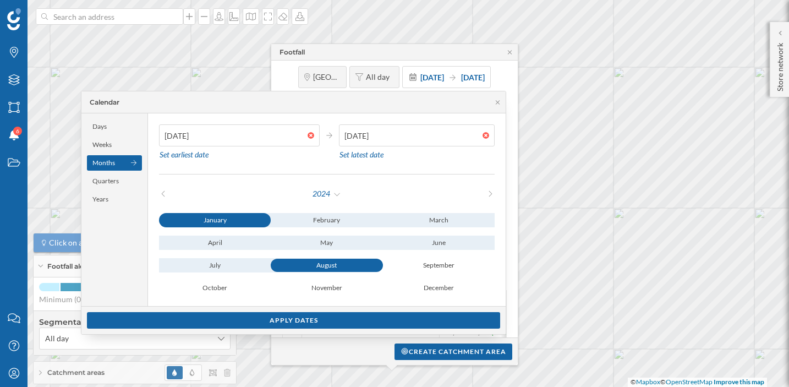
click at [348, 270] on div "August" at bounding box center [327, 265] width 112 height 13
click at [363, 321] on div "Apply dates" at bounding box center [293, 319] width 413 height 17
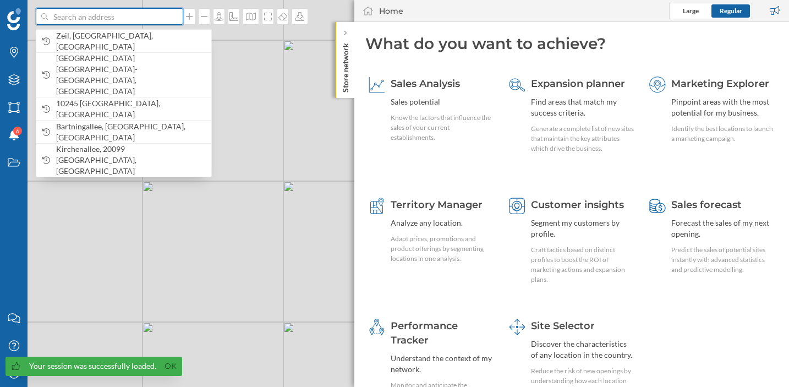
click at [130, 20] on input at bounding box center [109, 16] width 123 height 17
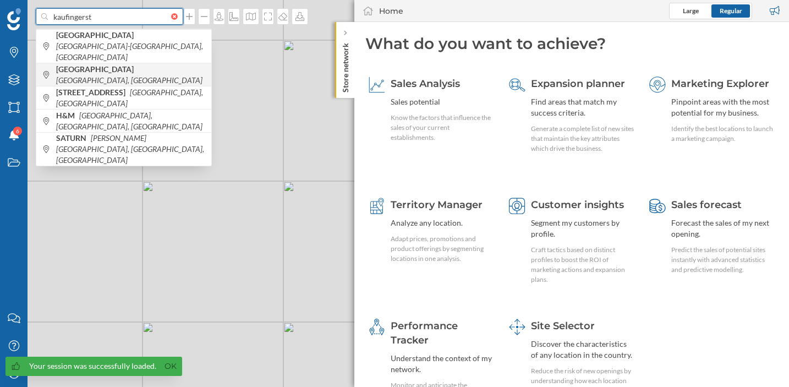
type input "kaufingerst"
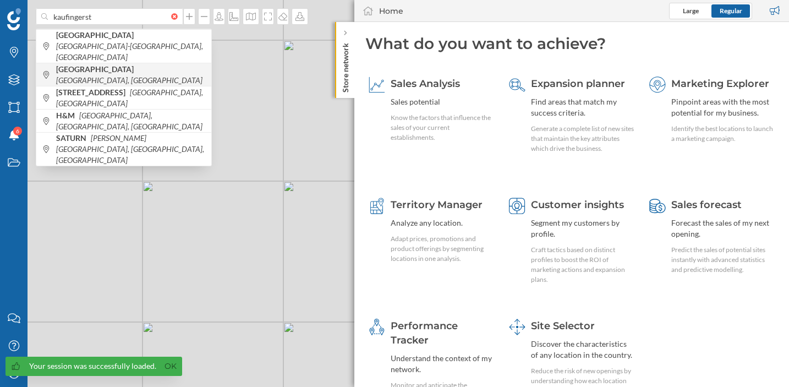
click at [148, 75] on icon "[GEOGRAPHIC_DATA], [GEOGRAPHIC_DATA]" at bounding box center [129, 79] width 146 height 9
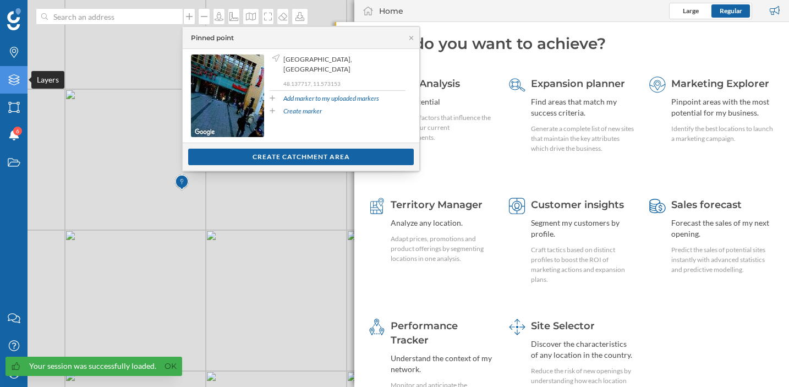
click at [12, 78] on icon at bounding box center [13, 79] width 11 height 11
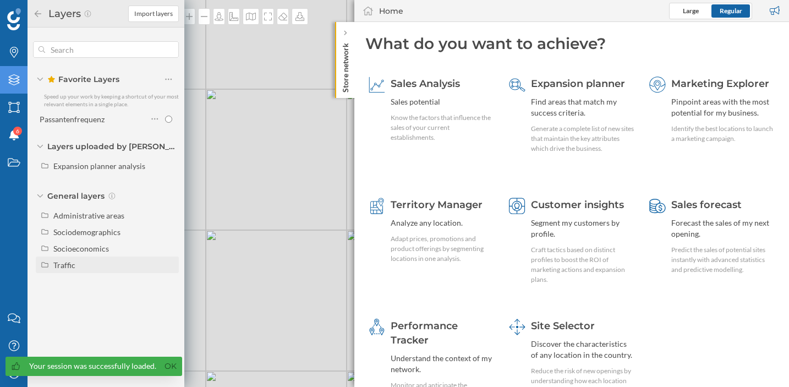
click at [103, 269] on div "Traffic" at bounding box center [114, 265] width 122 height 12
click at [135, 302] on div "Footfall" at bounding box center [116, 297] width 118 height 15
click at [168, 302] on input "Footfall" at bounding box center [171, 297] width 7 height 7
radio input "true"
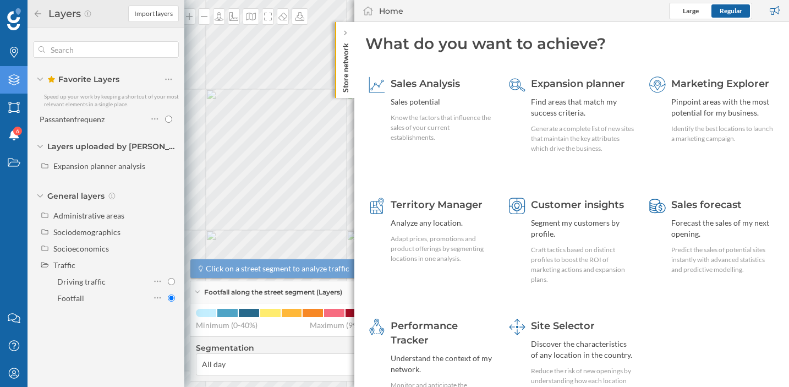
click at [123, 320] on div "Favorite Layers Speed up your work by keeping a shortcut of your most relevant …" at bounding box center [106, 175] width 157 height 295
click at [343, 35] on icon at bounding box center [344, 33] width 3 height 6
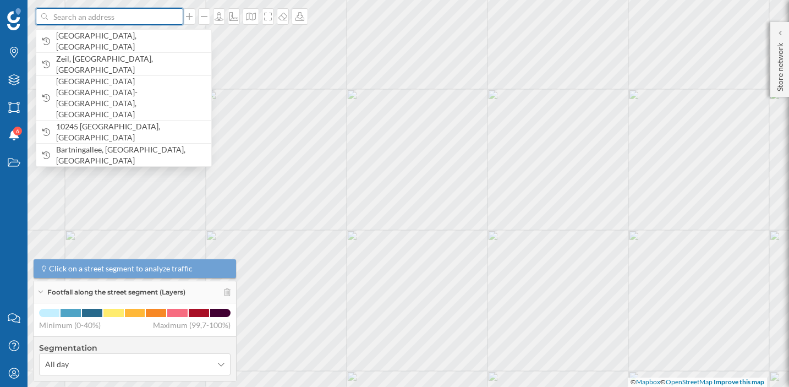
click at [127, 18] on input at bounding box center [109, 16] width 123 height 17
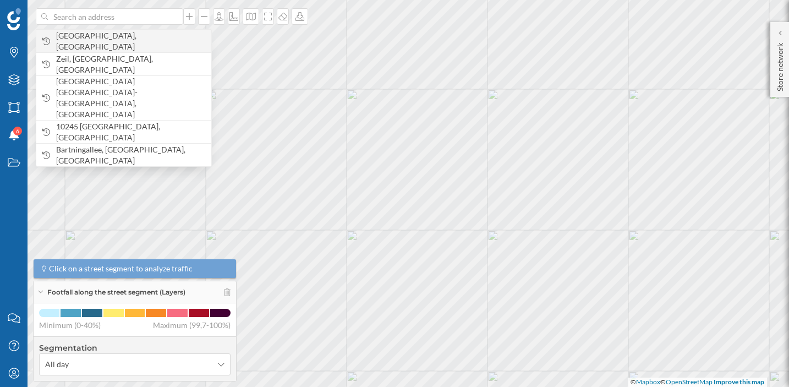
click at [143, 45] on span "[GEOGRAPHIC_DATA], [GEOGRAPHIC_DATA]" at bounding box center [131, 41] width 150 height 22
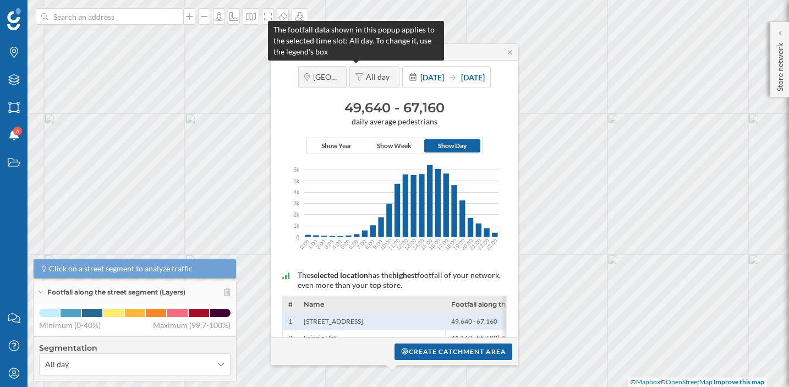
click at [356, 83] on div "All day" at bounding box center [374, 77] width 50 height 22
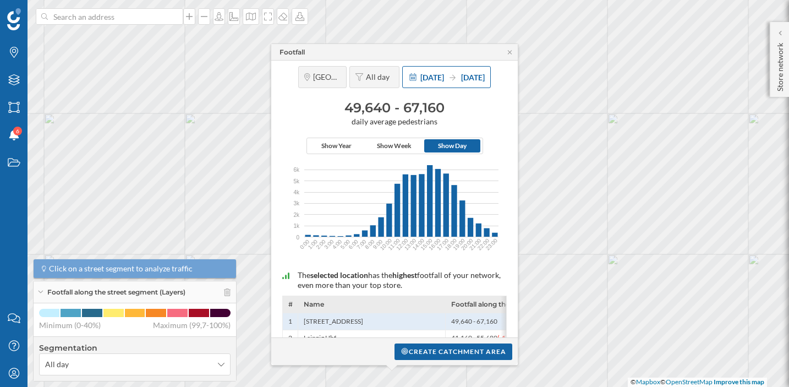
click at [420, 79] on span "[DATE]" at bounding box center [432, 77] width 24 height 9
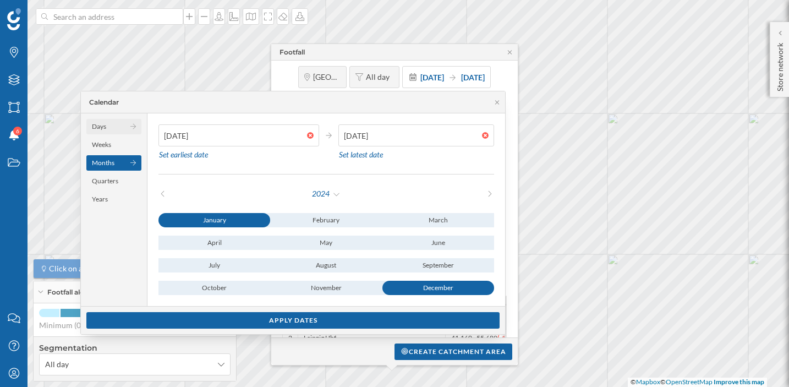
click at [125, 128] on div "Days" at bounding box center [113, 126] width 55 height 15
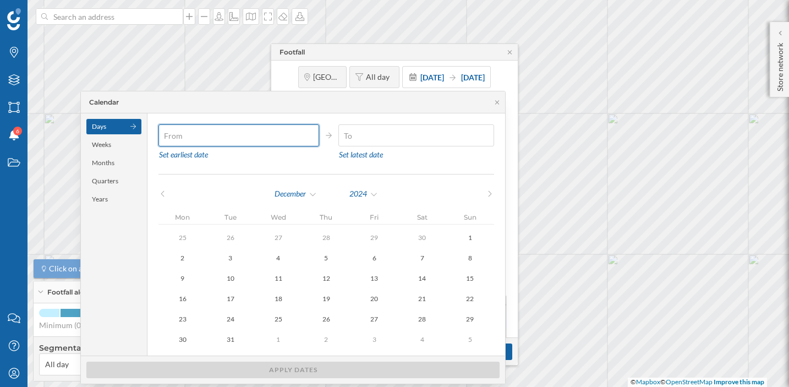
click at [232, 135] on input "text" at bounding box center [232, 135] width 149 height 22
click at [115, 163] on div "Months" at bounding box center [113, 162] width 55 height 15
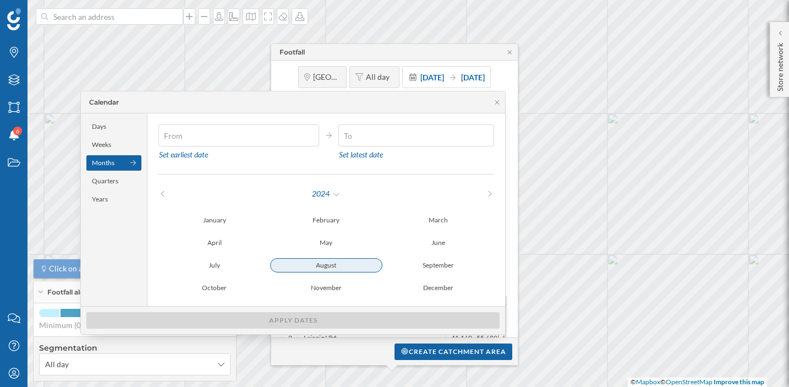
type input "01/08/2024"
click at [327, 265] on div "August" at bounding box center [326, 265] width 112 height 13
type input "[DATE]"
click at [327, 265] on div "August" at bounding box center [326, 265] width 112 height 13
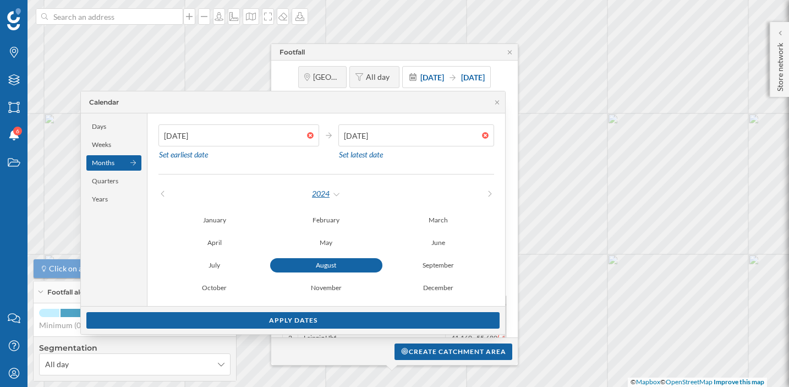
click at [341, 193] on div "2024" at bounding box center [326, 193] width 30 height 17
click at [343, 237] on div "2025" at bounding box center [356, 239] width 72 height 12
click at [312, 132] on div at bounding box center [313, 135] width 12 height 7
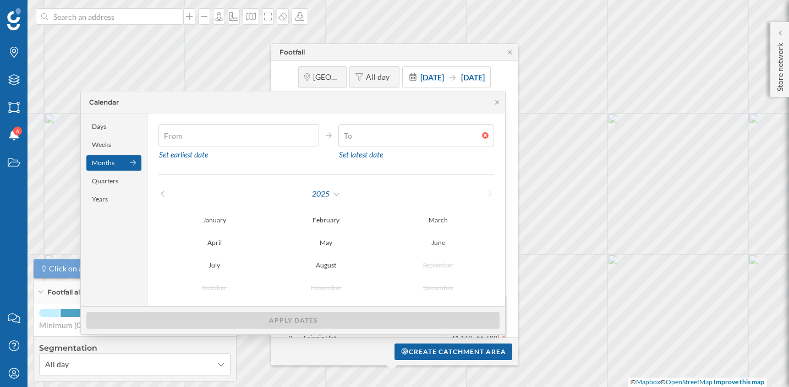
click at [483, 132] on div at bounding box center [488, 135] width 12 height 7
type input "[DATE]"
click at [335, 266] on div "August" at bounding box center [326, 265] width 112 height 13
type input "01/08/2025"
click at [335, 268] on div "August" at bounding box center [326, 265] width 112 height 13
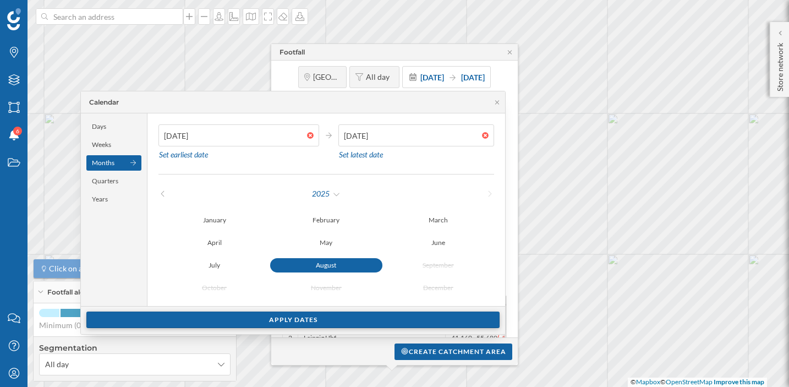
click at [378, 322] on div "Apply dates" at bounding box center [292, 319] width 413 height 17
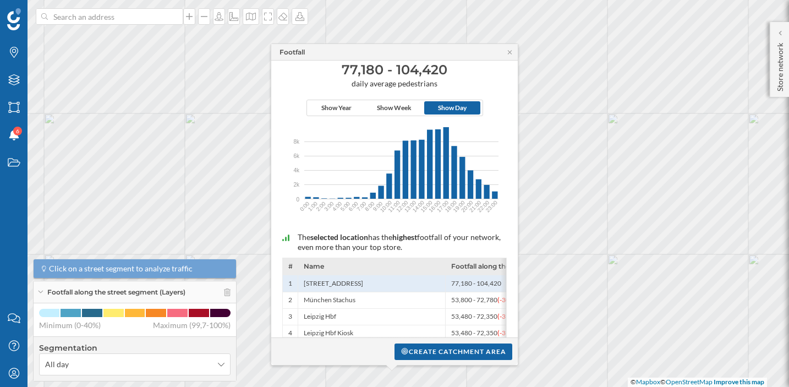
scroll to position [49, 0]
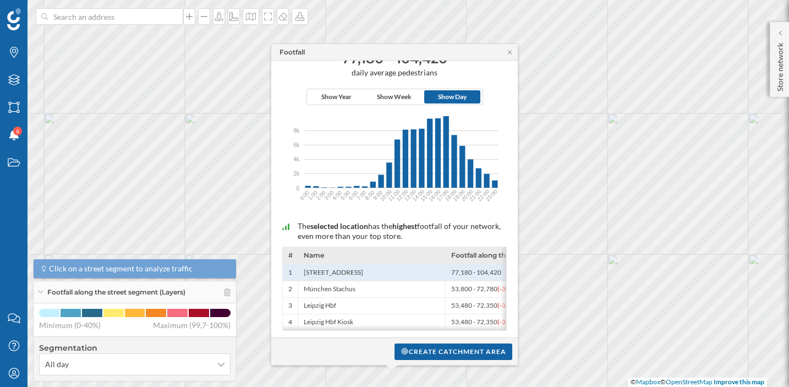
click at [507, 56] on div "Footfall" at bounding box center [394, 52] width 247 height 17
click at [507, 54] on icon at bounding box center [510, 52] width 8 height 7
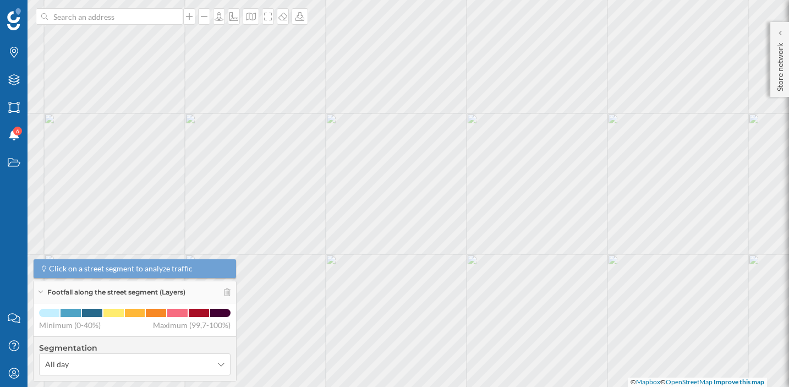
click at [40, 293] on icon at bounding box center [40, 292] width 6 height 3
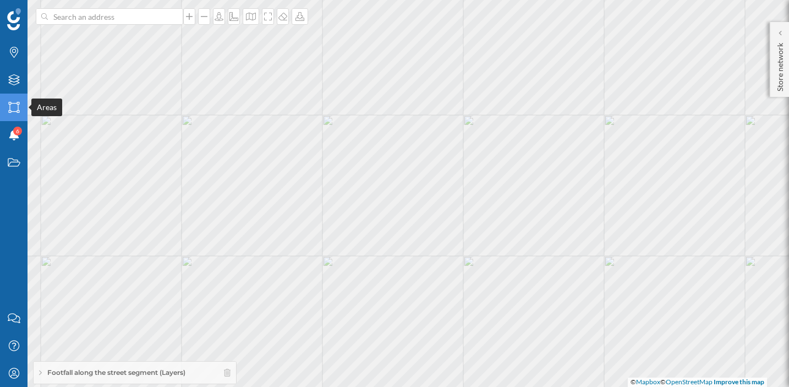
click at [15, 111] on icon at bounding box center [13, 107] width 11 height 11
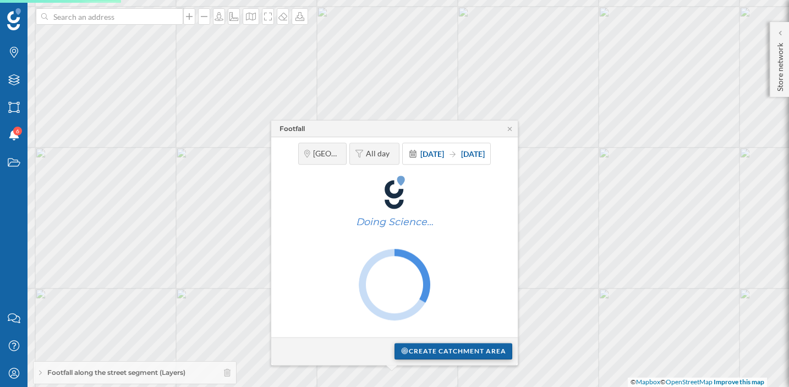
click at [428, 353] on div "Create catchment area" at bounding box center [454, 351] width 118 height 17
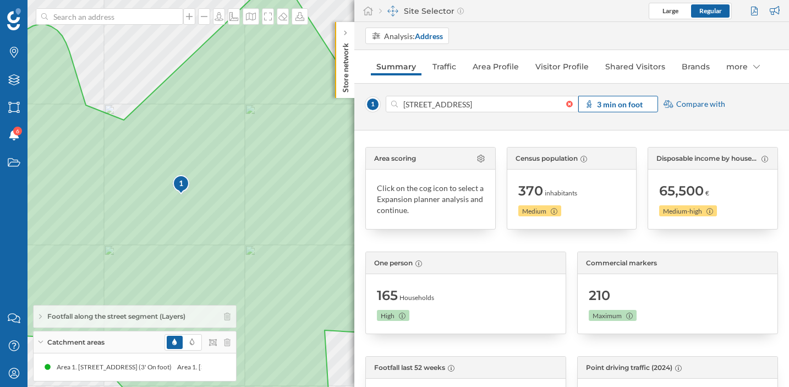
click at [640, 106] on strong "3 min on foot" at bounding box center [620, 104] width 46 height 9
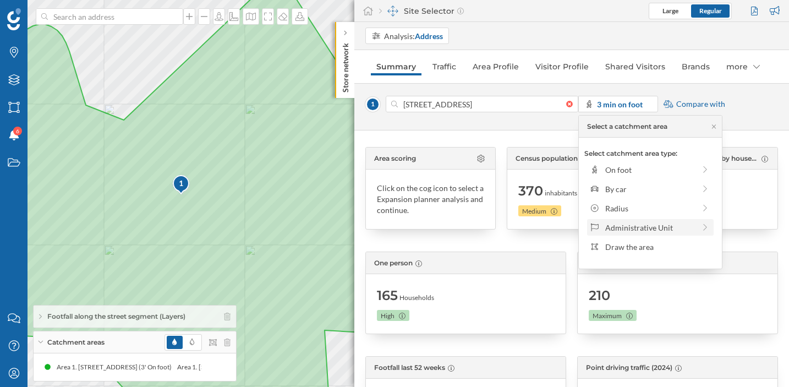
click at [627, 223] on div "Administrative Unit" at bounding box center [650, 228] width 90 height 12
click at [631, 203] on div "Municipality" at bounding box center [657, 209] width 105 height 12
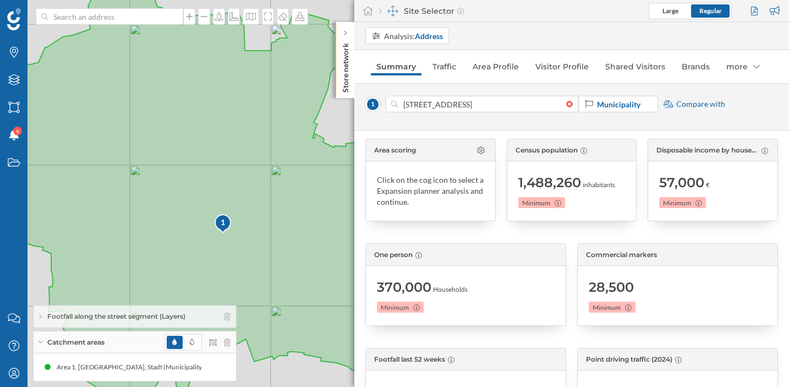
scroll to position [0, 0]
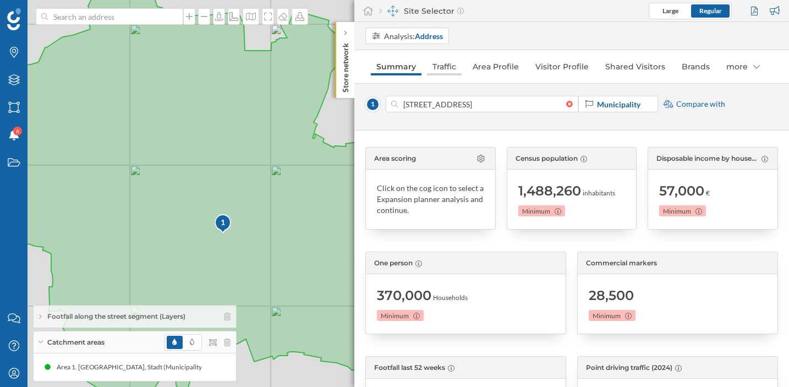
click at [448, 75] on link "Traffic" at bounding box center [444, 67] width 35 height 18
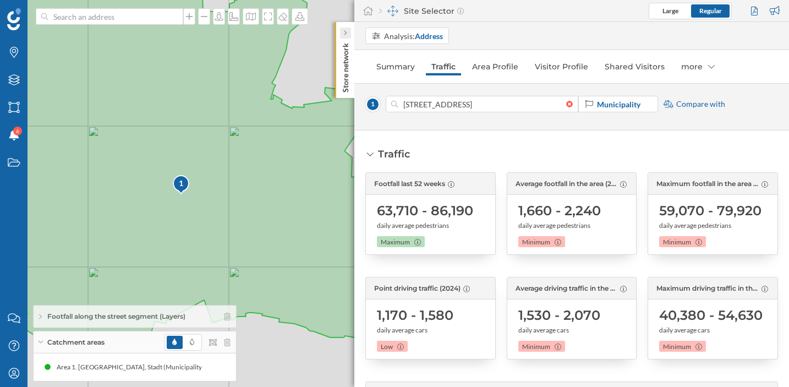
click at [347, 31] on div at bounding box center [345, 33] width 11 height 11
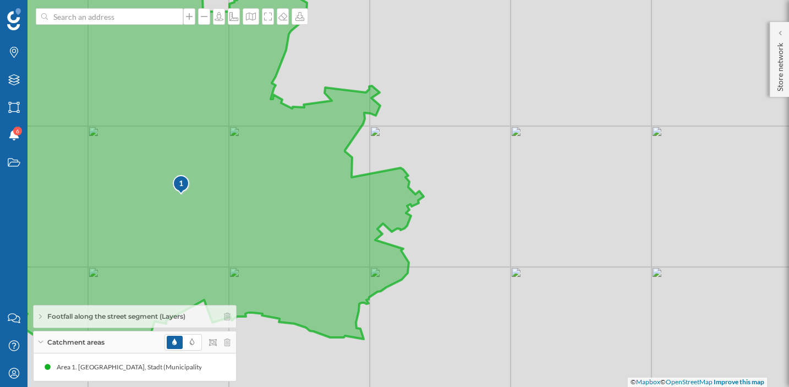
click at [182, 187] on div "1" at bounding box center [181, 183] width 18 height 11
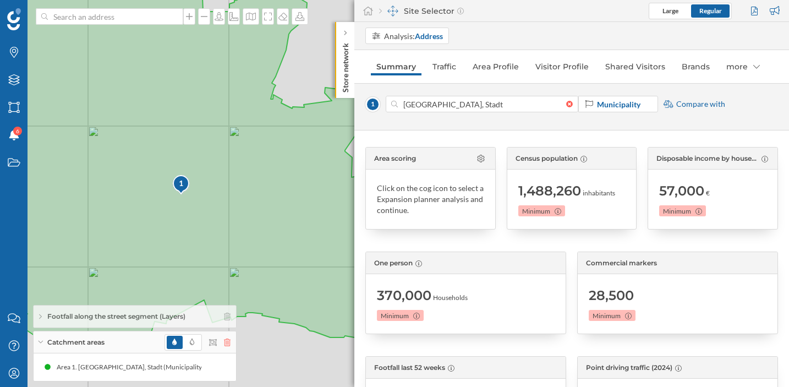
click at [227, 338] on icon at bounding box center [227, 342] width 7 height 8
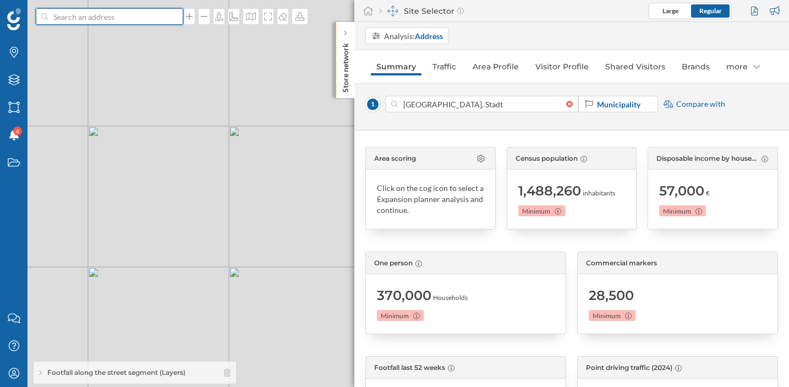
click at [139, 20] on input at bounding box center [109, 16] width 123 height 17
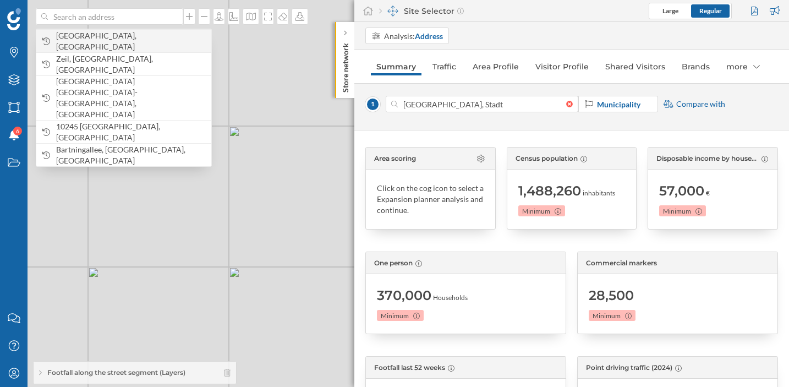
click at [133, 35] on div "[GEOGRAPHIC_DATA], [GEOGRAPHIC_DATA]" at bounding box center [123, 40] width 175 height 23
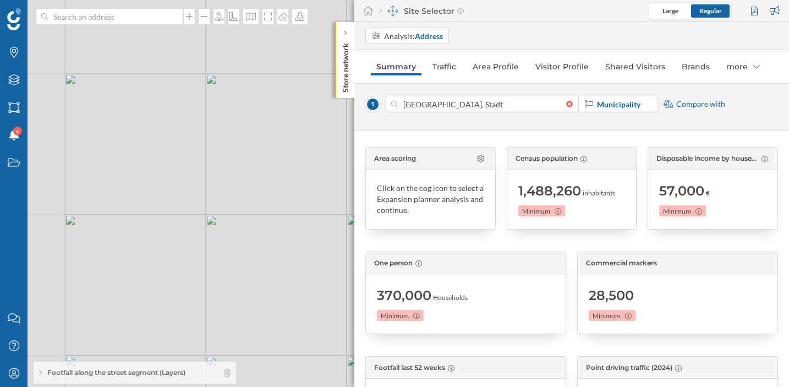
drag, startPoint x: 141, startPoint y: 207, endPoint x: 232, endPoint y: 264, distance: 107.0
click at [232, 264] on div "© Mapbox © OpenStreetMap Improve this map" at bounding box center [394, 193] width 789 height 387
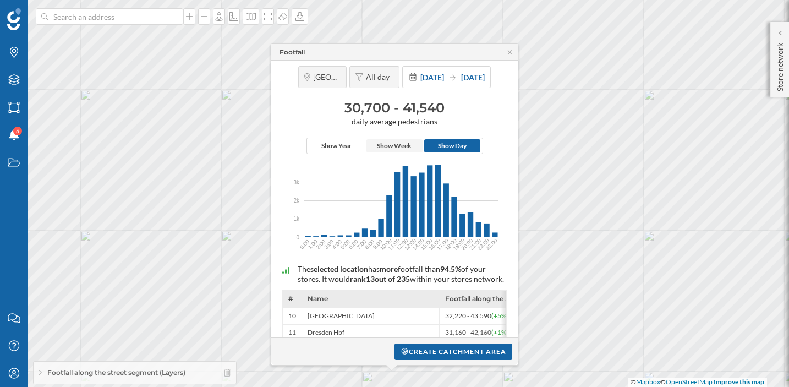
click at [408, 147] on span "Show Week" at bounding box center [394, 146] width 35 height 10
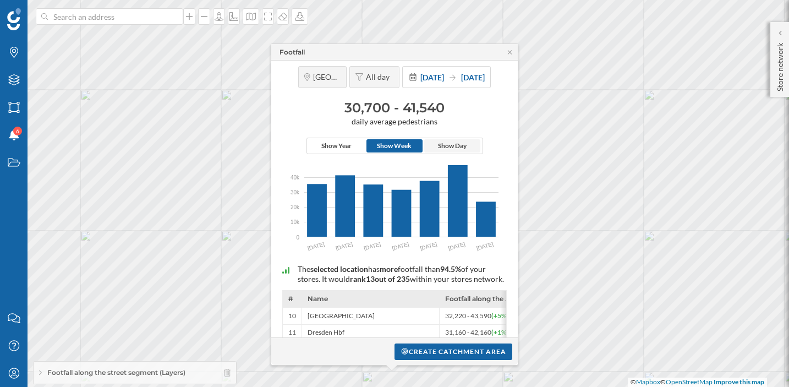
click at [449, 141] on span "Show Day" at bounding box center [452, 146] width 29 height 10
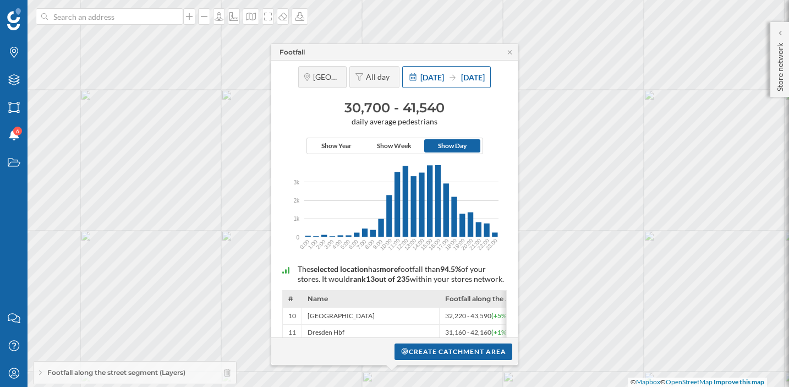
click at [453, 72] on div "1 Aug 2025 24 Aug 2025" at bounding box center [452, 78] width 64 height 12
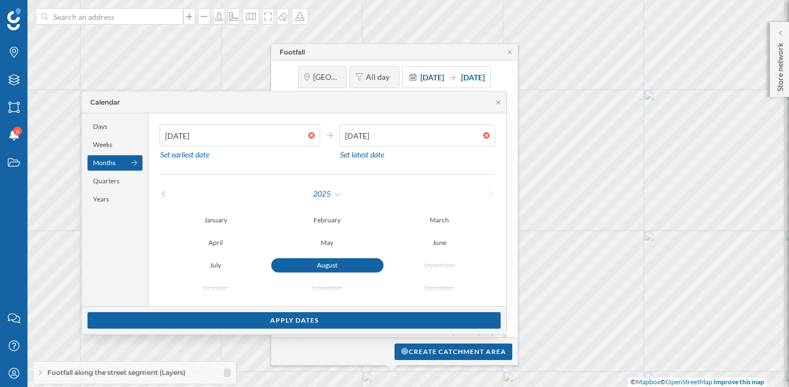
click at [434, 106] on div "Calendar" at bounding box center [294, 102] width 424 height 22
click at [132, 201] on div "Years" at bounding box center [115, 199] width 55 height 15
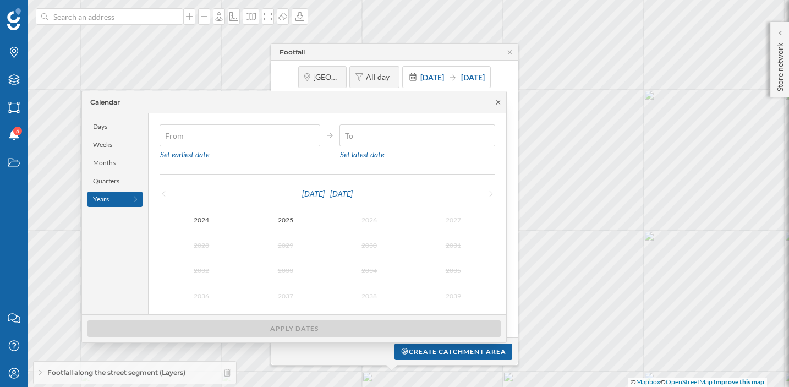
click at [501, 101] on icon at bounding box center [498, 102] width 8 height 7
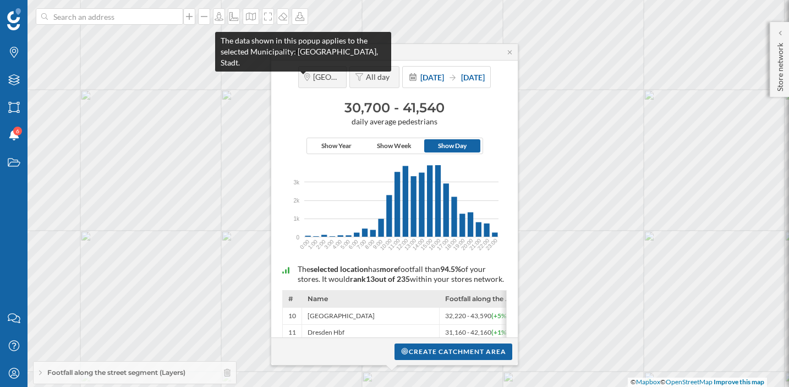
click at [313, 81] on span "[GEOGRAPHIC_DATA], Stadt" at bounding box center [327, 77] width 28 height 10
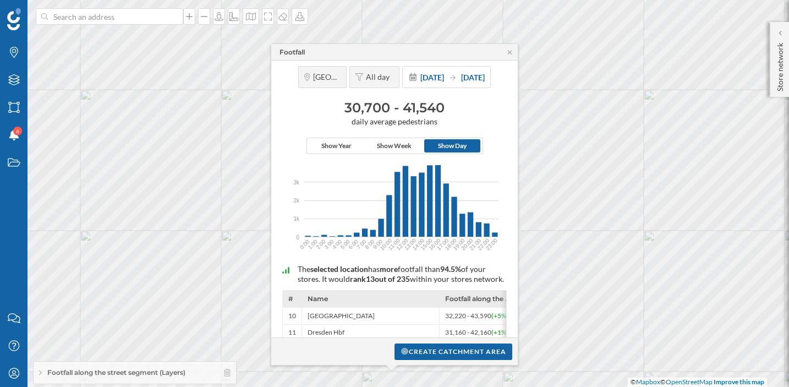
click at [401, 122] on span "daily average pedestrians" at bounding box center [395, 122] width 236 height 10
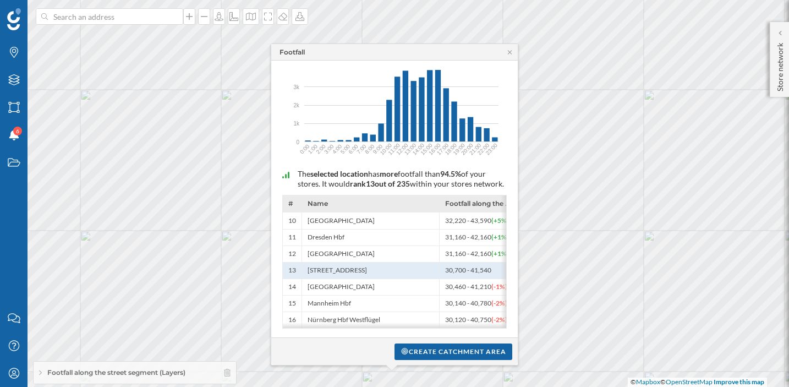
scroll to position [111, 0]
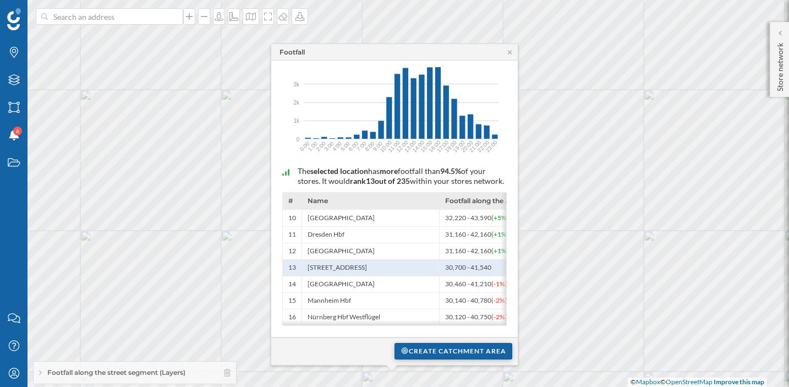
click at [417, 354] on div "Create catchment area" at bounding box center [454, 351] width 118 height 17
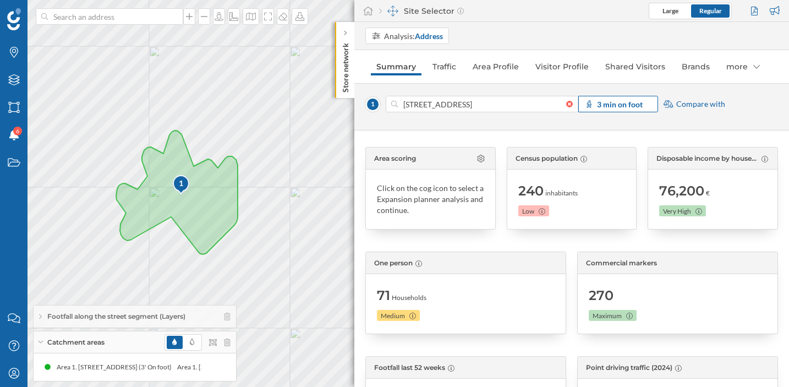
click at [632, 108] on strong "3 min on foot" at bounding box center [620, 104] width 46 height 9
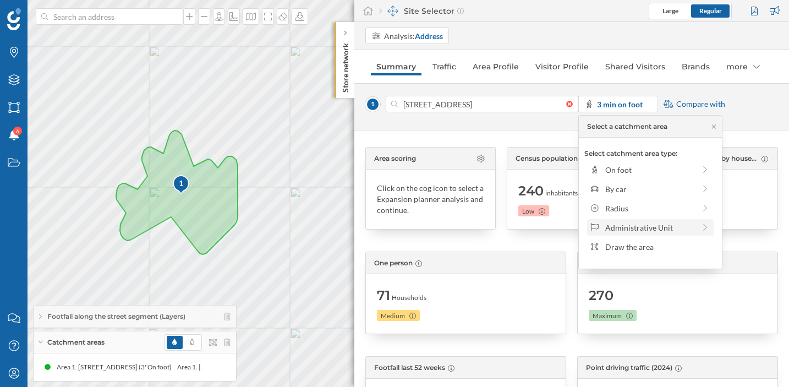
click at [618, 222] on div "Administrative Unit" at bounding box center [650, 228] width 90 height 12
click at [628, 208] on div "Municipality" at bounding box center [657, 209] width 105 height 12
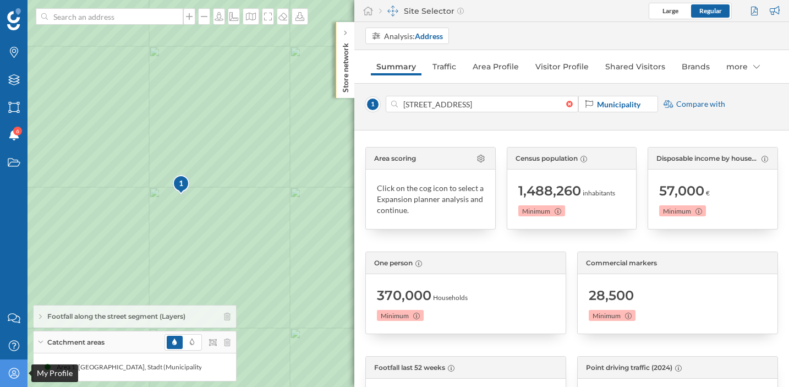
click at [19, 368] on icon "My Profile" at bounding box center [14, 373] width 14 height 11
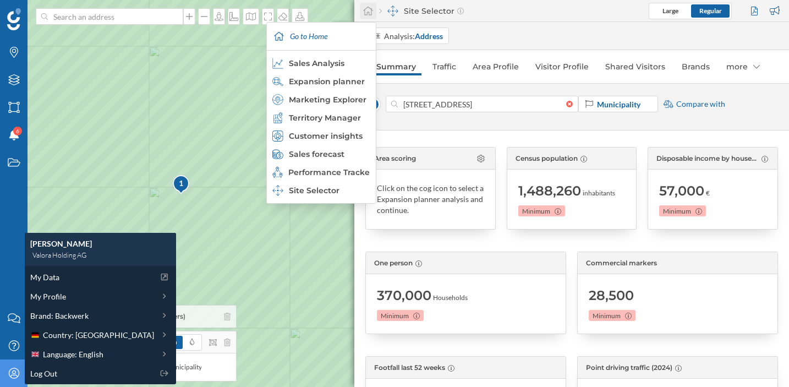
click at [369, 18] on div at bounding box center [368, 11] width 17 height 17
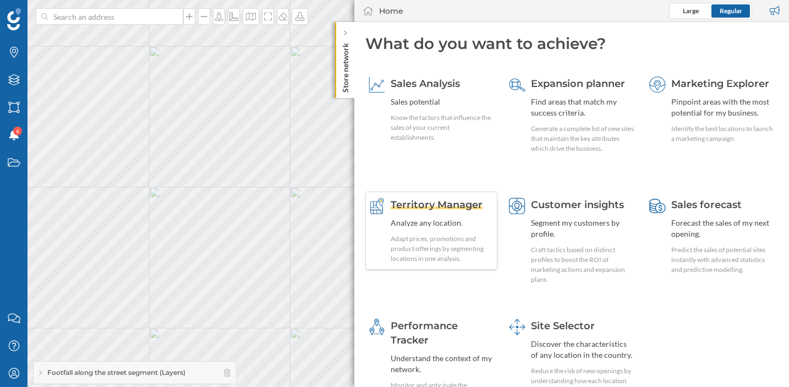
click at [451, 204] on span "Territory Manager" at bounding box center [437, 205] width 92 height 12
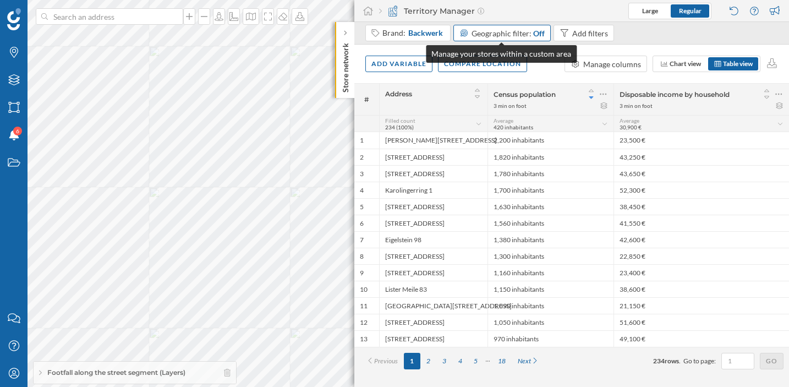
click at [518, 31] on span "Geographic filter:" at bounding box center [502, 33] width 60 height 9
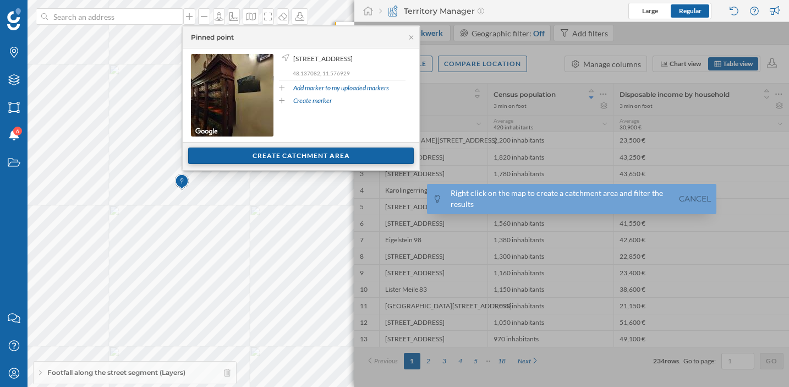
click at [253, 161] on div "Create catchment area" at bounding box center [301, 155] width 226 height 17
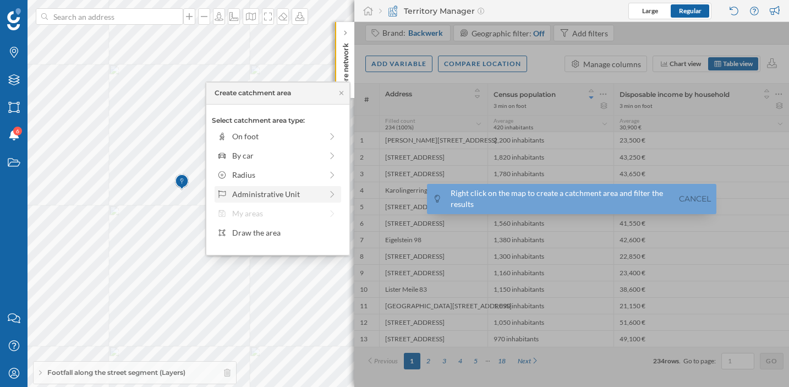
click at [252, 197] on div "Administrative Unit" at bounding box center [277, 194] width 90 height 12
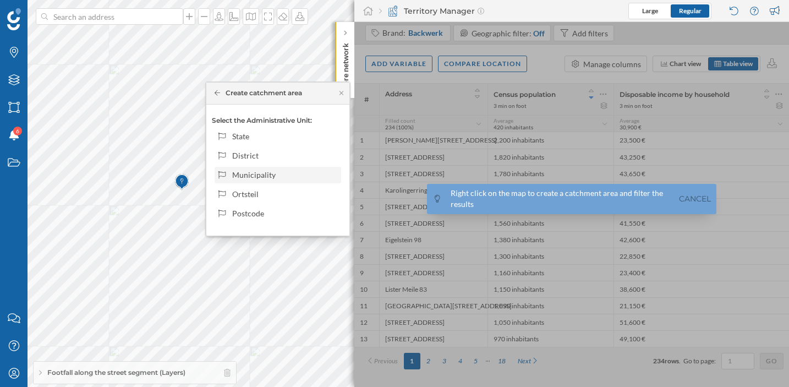
click at [270, 173] on div "Municipality" at bounding box center [284, 175] width 105 height 12
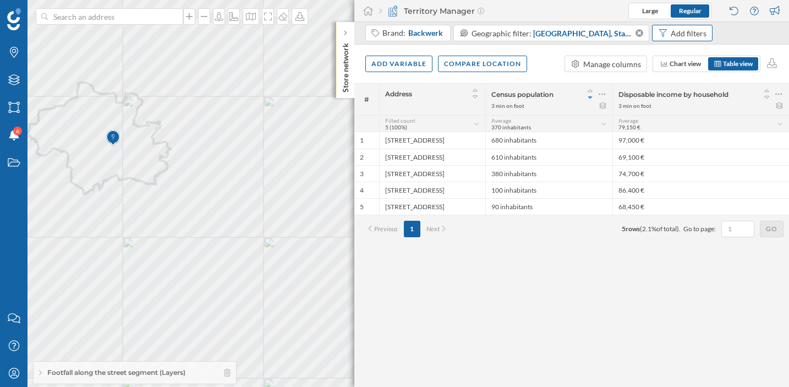
click at [671, 30] on div "Add filters" at bounding box center [689, 34] width 36 height 12
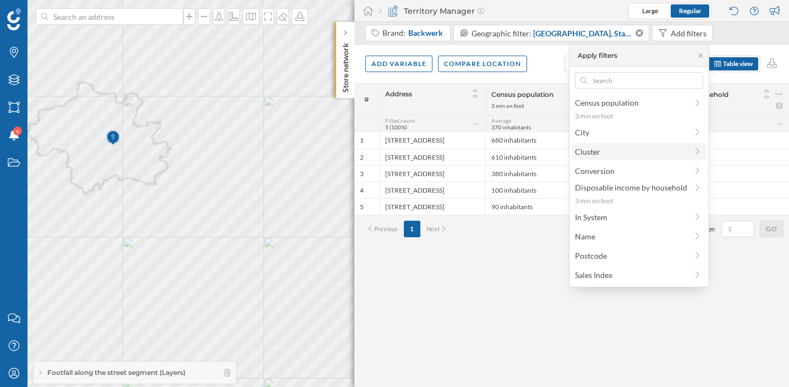
click at [603, 151] on span "Cluster" at bounding box center [631, 152] width 112 height 12
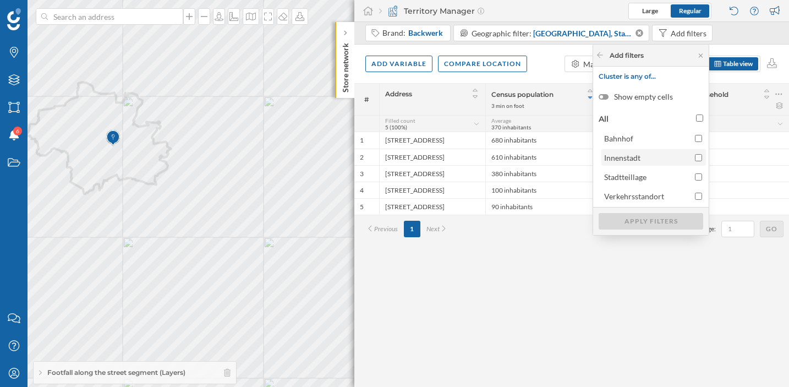
click at [647, 156] on span "Innenstadt" at bounding box center [646, 158] width 85 height 12
click at [695, 156] on input "Innenstadt" at bounding box center [698, 157] width 7 height 7
checkbox input "true"
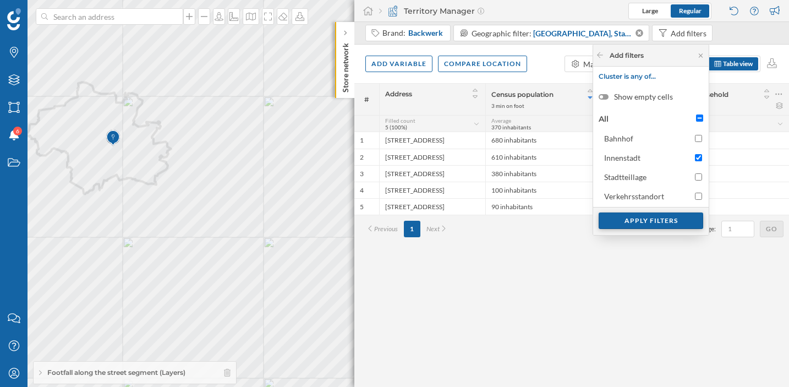
click at [646, 221] on div "Apply filters" at bounding box center [651, 220] width 105 height 17
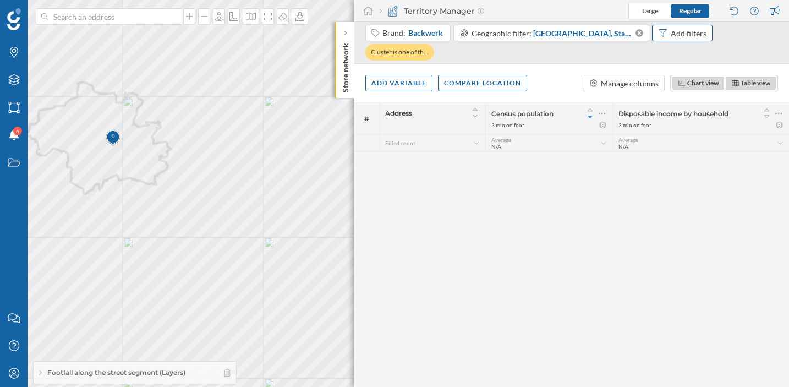
click at [687, 40] on div "Add filters" at bounding box center [682, 33] width 61 height 17
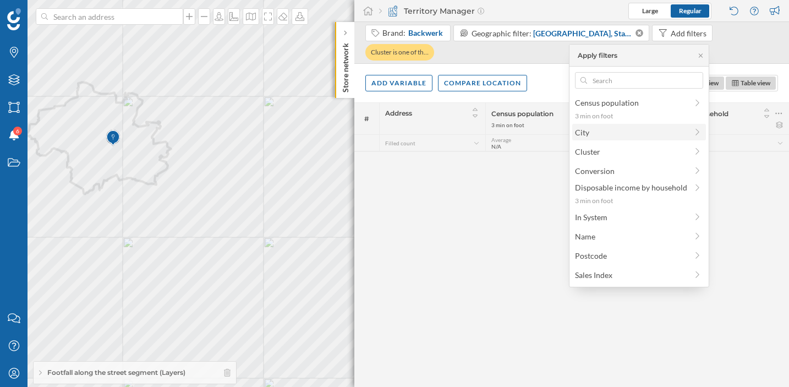
click at [615, 135] on span "City" at bounding box center [631, 133] width 112 height 12
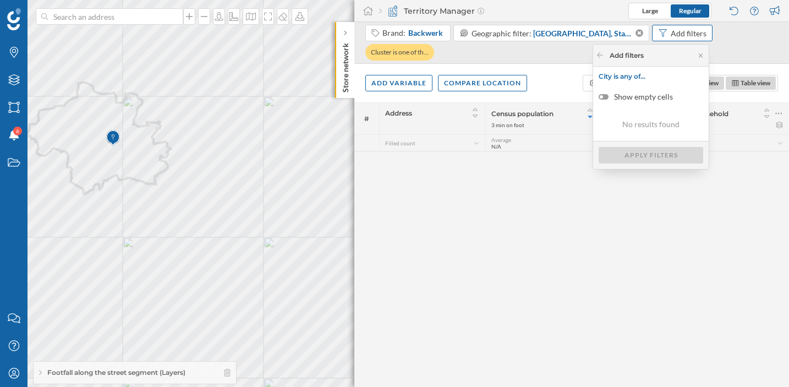
click at [680, 34] on div "Add filters" at bounding box center [689, 34] width 36 height 12
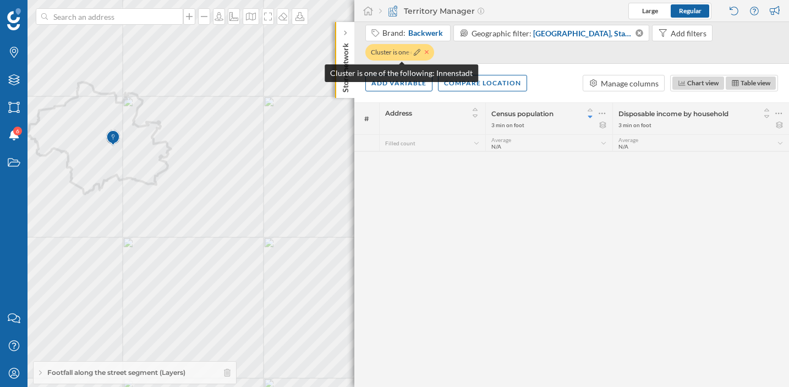
click at [429, 51] on icon at bounding box center [427, 52] width 4 height 7
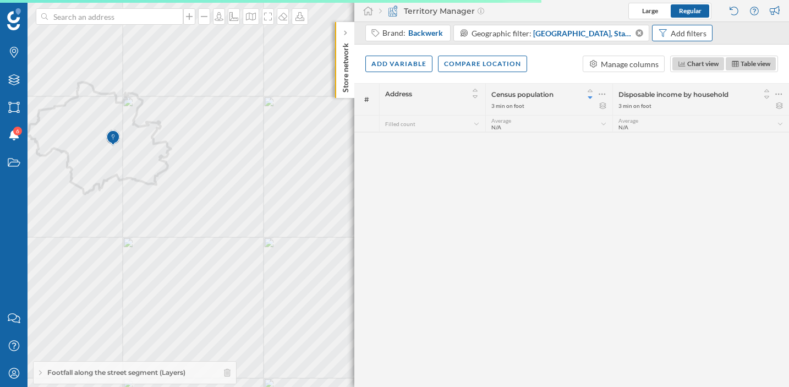
click at [665, 36] on icon at bounding box center [663, 33] width 10 height 8
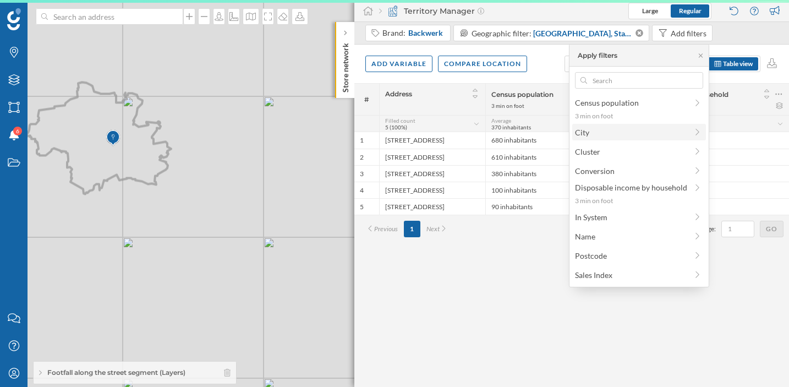
click at [604, 128] on span "City" at bounding box center [631, 133] width 112 height 12
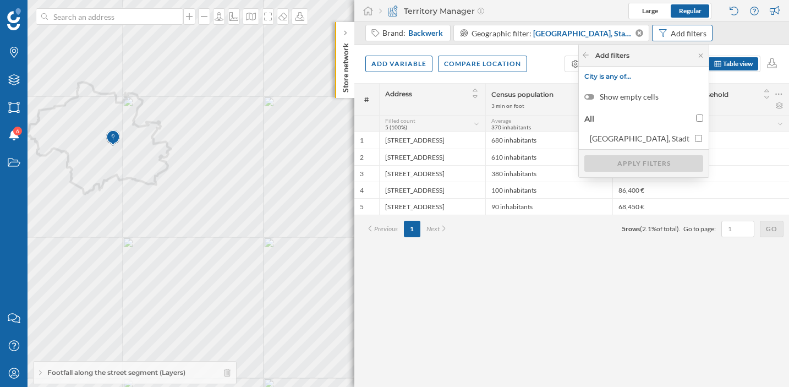
click at [691, 35] on div "Add filters" at bounding box center [689, 34] width 36 height 12
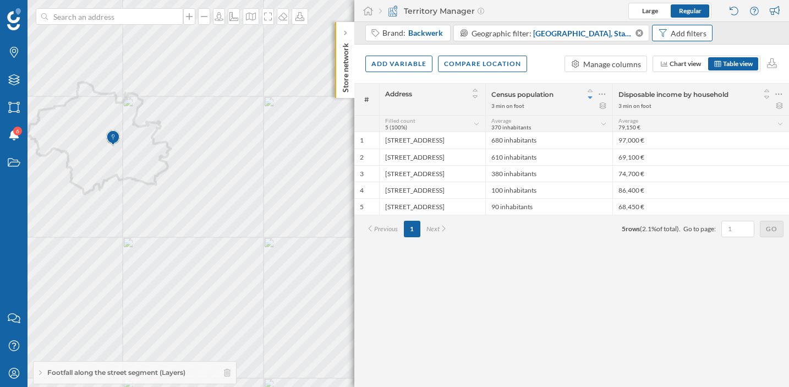
click at [691, 35] on div "Add filters" at bounding box center [689, 34] width 36 height 12
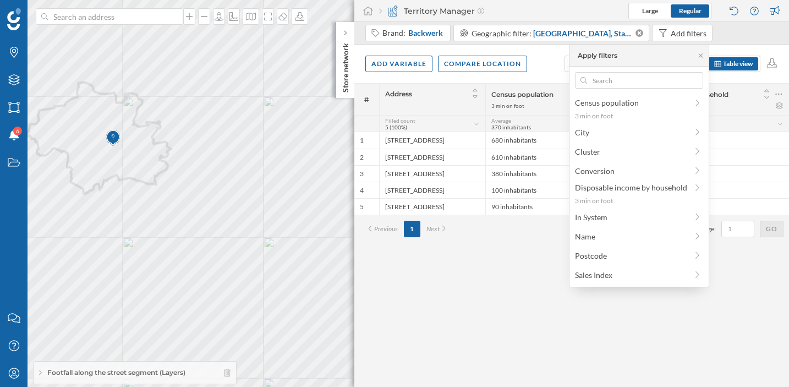
click at [506, 107] on div "3 min on foot" at bounding box center [507, 106] width 33 height 8
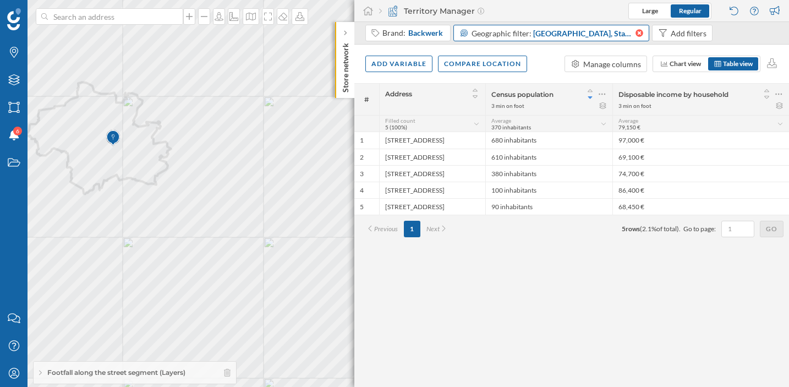
click at [636, 32] on icon at bounding box center [638, 33] width 9 height 8
click at [593, 35] on div "Add filters" at bounding box center [590, 34] width 36 height 12
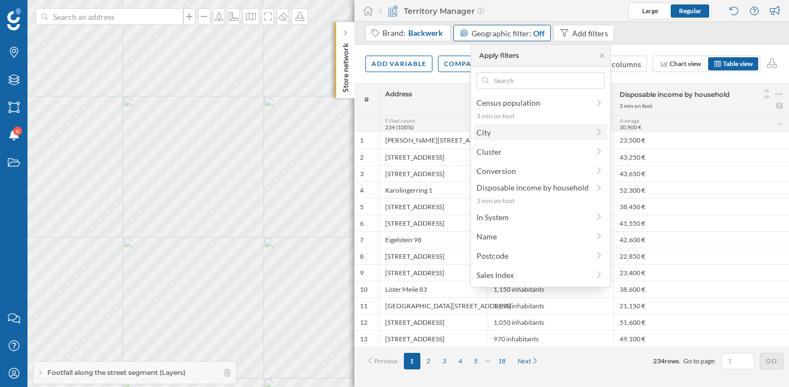
click at [530, 134] on span "City" at bounding box center [533, 133] width 112 height 12
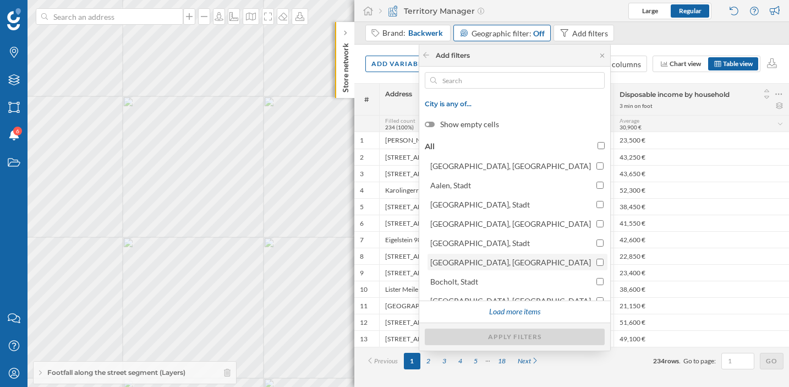
click at [592, 259] on div "Berlin, Stadt" at bounding box center [516, 262] width 173 height 12
click at [597, 259] on input "Berlin, Stadt" at bounding box center [600, 262] width 7 height 7
checkbox input "true"
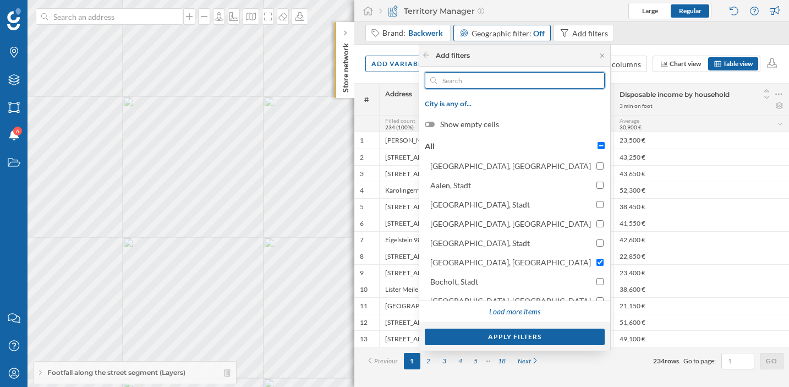
click at [553, 84] on input "text" at bounding box center [515, 80] width 156 height 17
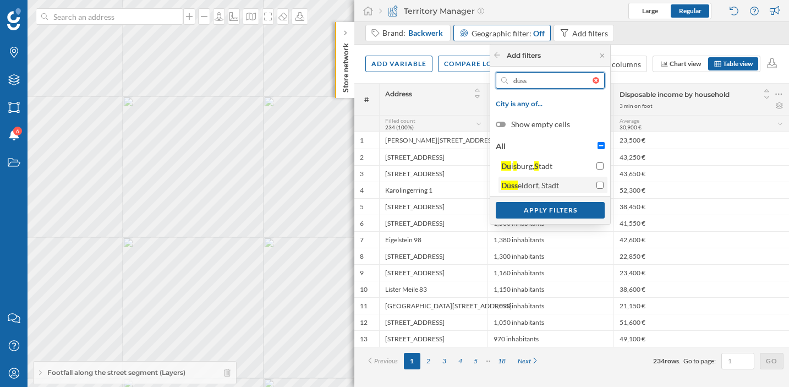
type input "düss"
click at [597, 183] on input "Düss eldorf, Stadt" at bounding box center [600, 185] width 7 height 7
checkbox input "true"
click at [556, 80] on input "düss" at bounding box center [550, 80] width 85 height 17
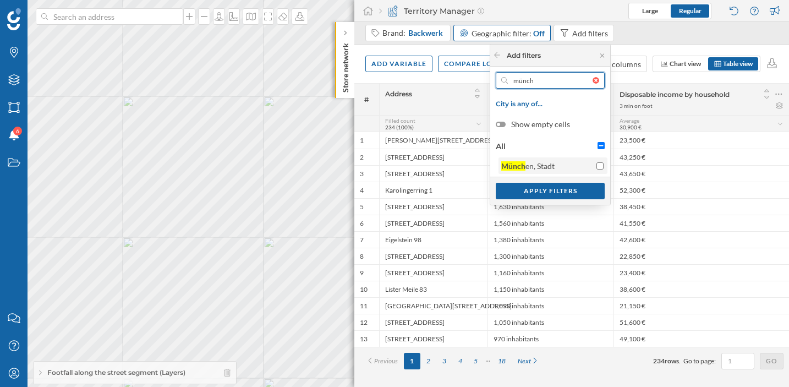
type input "münch"
click at [597, 164] on input "Münch en, Stadt" at bounding box center [600, 165] width 7 height 7
checkbox input "true"
click at [518, 77] on input "münch" at bounding box center [550, 80] width 85 height 17
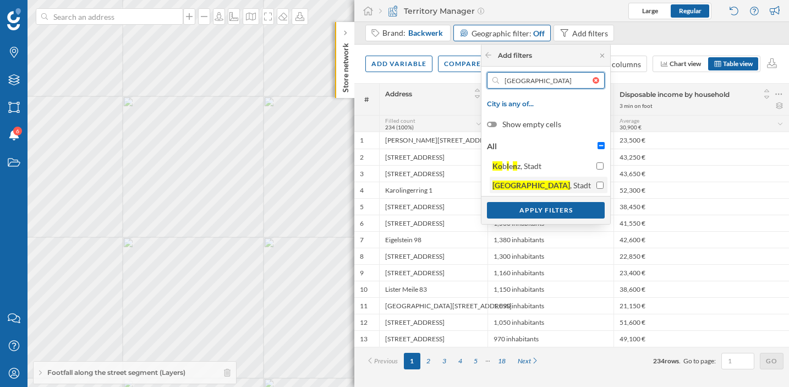
type input "köln"
click at [600, 185] on input "Köln , Stadt" at bounding box center [600, 185] width 7 height 7
checkbox input "true"
click at [527, 79] on input "köln" at bounding box center [546, 80] width 94 height 17
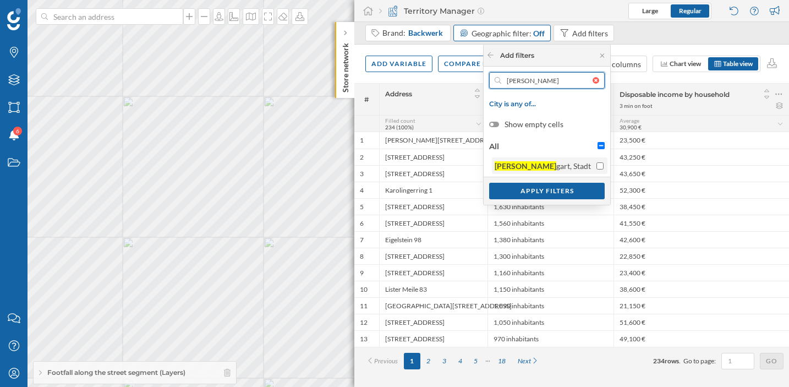
type input "stutt"
click at [602, 164] on input "Stutt gart, Stadt" at bounding box center [600, 165] width 7 height 7
checkbox input "true"
click at [589, 193] on div "Apply filters" at bounding box center [547, 190] width 116 height 17
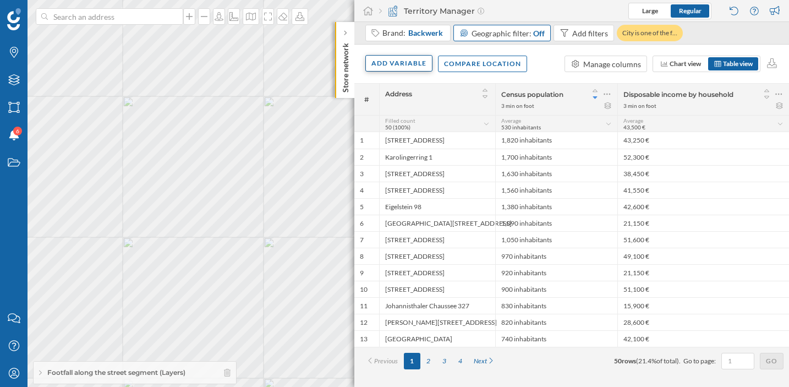
click at [403, 59] on div "Add variable" at bounding box center [398, 63] width 67 height 17
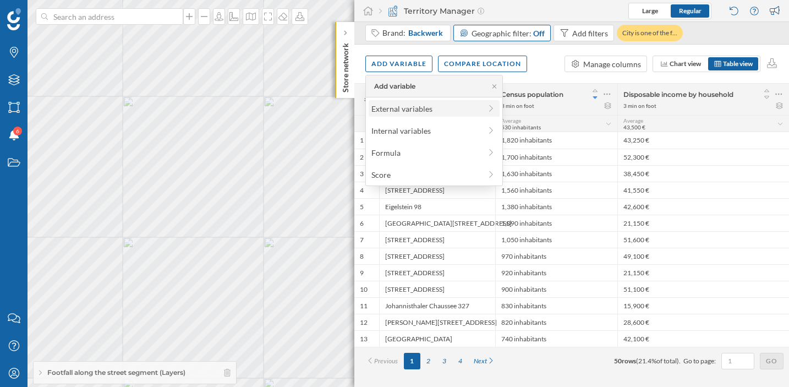
click at [395, 103] on div "External variables" at bounding box center [426, 109] width 110 height 12
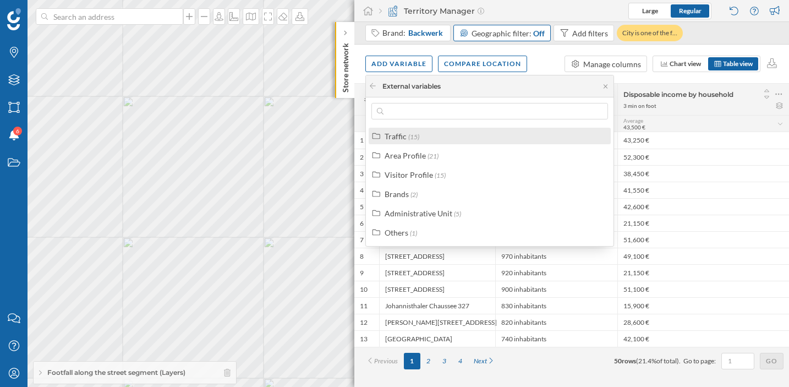
click at [406, 136] on label "Traffic (15)" at bounding box center [402, 136] width 35 height 12
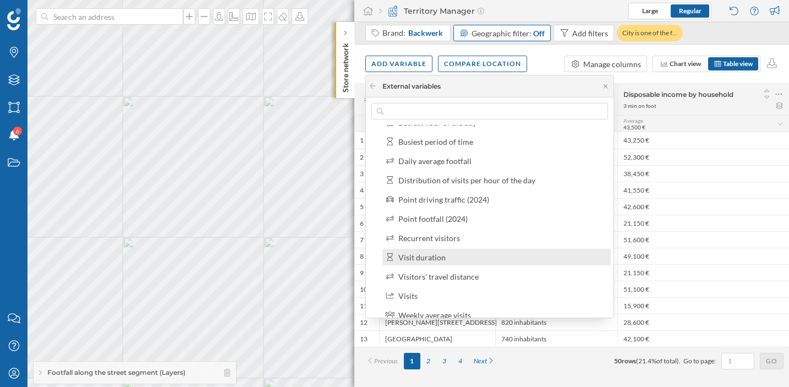
scroll to position [107, 0]
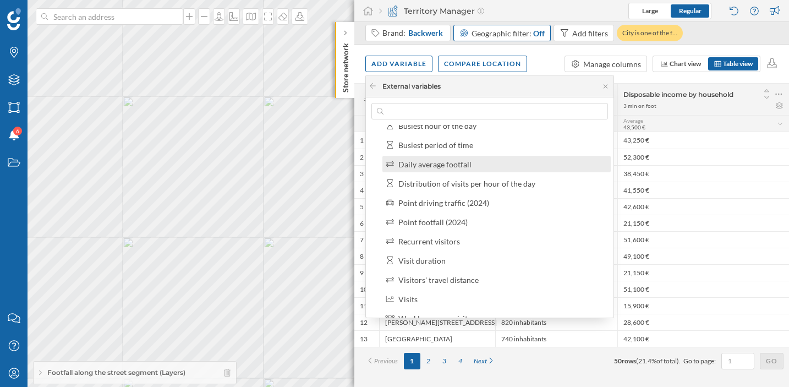
click at [434, 168] on label "Daily average footfall" at bounding box center [434, 164] width 73 height 12
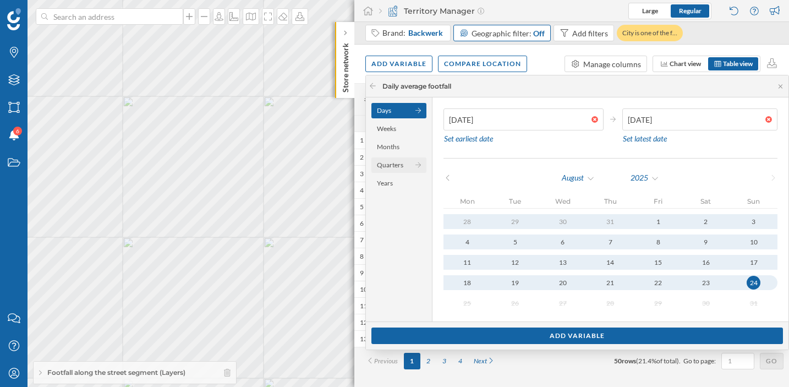
click at [407, 167] on div "Quarters" at bounding box center [398, 164] width 55 height 15
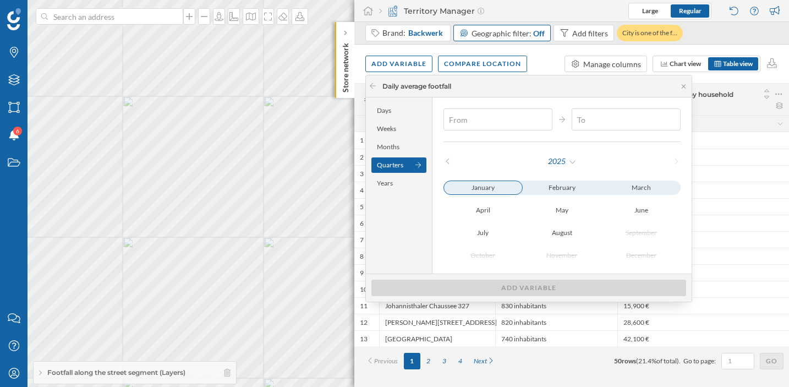
type input "[DATE]"
click at [494, 192] on div "January" at bounding box center [483, 188] width 79 height 14
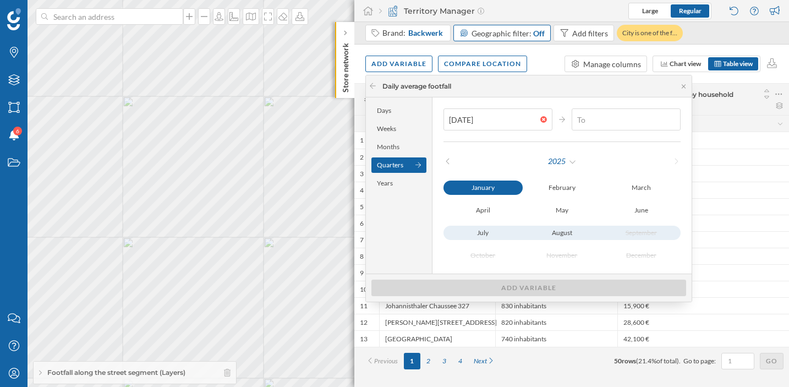
click at [550, 233] on div "July August September" at bounding box center [562, 233] width 237 height 14
click at [560, 229] on div "July August September" at bounding box center [562, 233] width 237 height 14
click at [564, 234] on div "July August September" at bounding box center [562, 233] width 237 height 14
click at [487, 234] on div "July August September" at bounding box center [562, 233] width 237 height 14
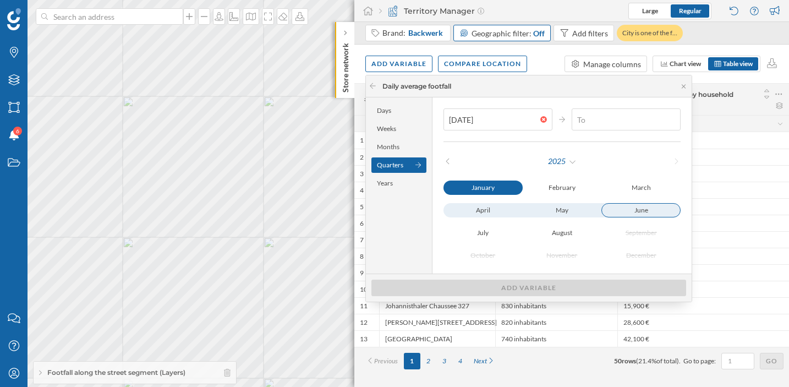
type input "30/06/2025"
click at [644, 210] on div "June" at bounding box center [641, 210] width 79 height 14
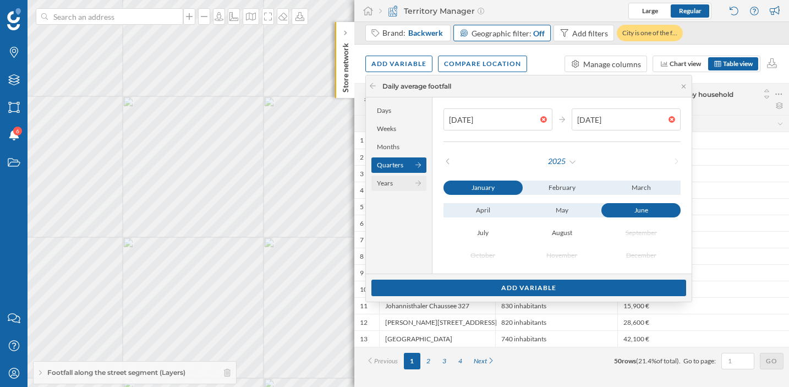
click at [380, 182] on div "Years" at bounding box center [398, 183] width 55 height 15
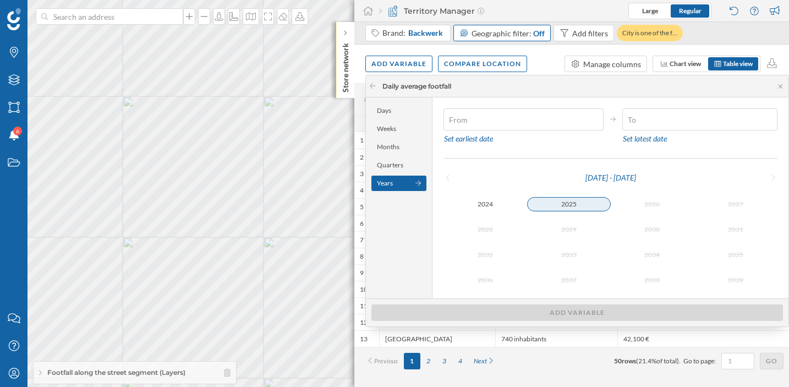
type input "[DATE]"
click at [557, 202] on div "2025" at bounding box center [569, 204] width 84 height 14
click at [557, 202] on div "2025" at bounding box center [569, 204] width 84 height 13
type input "[DATE]"
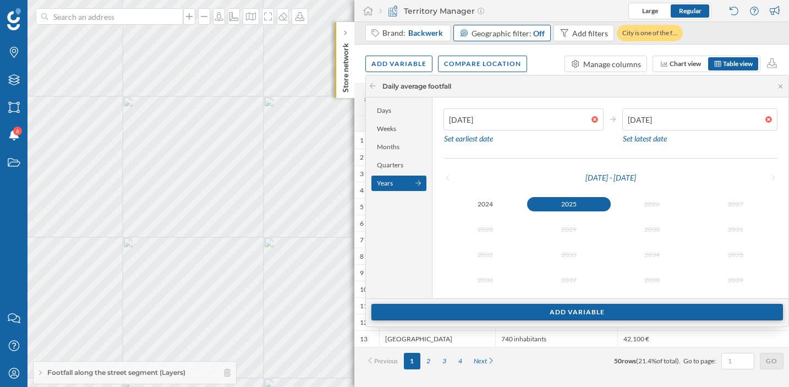
click at [557, 313] on div "Add variable" at bounding box center [577, 312] width 412 height 17
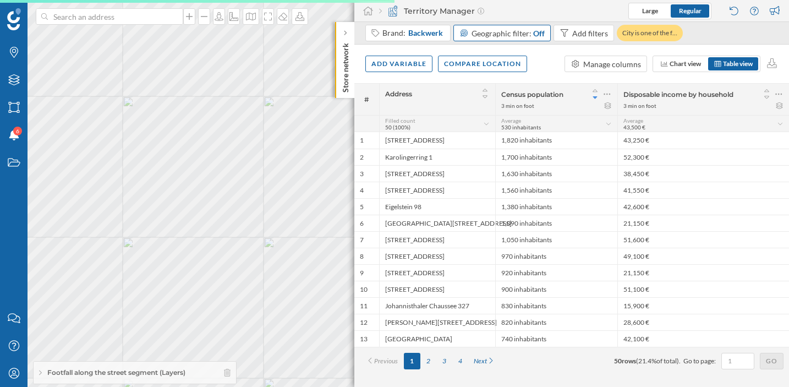
scroll to position [0, 0]
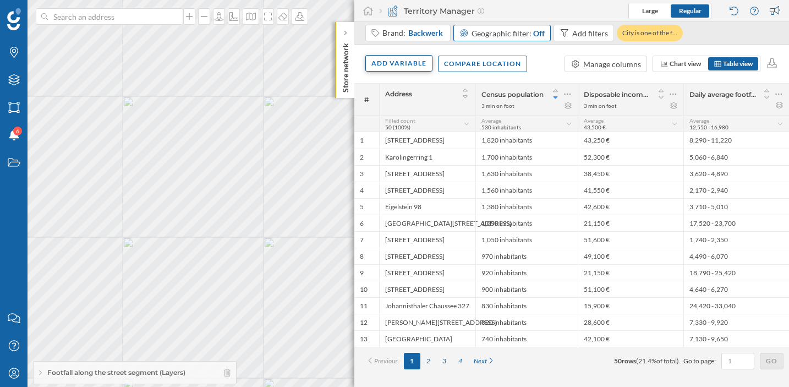
click at [408, 63] on div "Add variable" at bounding box center [398, 63] width 67 height 17
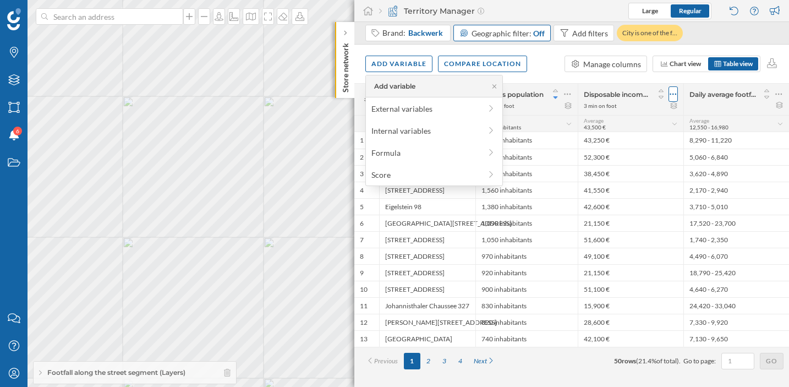
click at [675, 90] on icon at bounding box center [673, 94] width 7 height 11
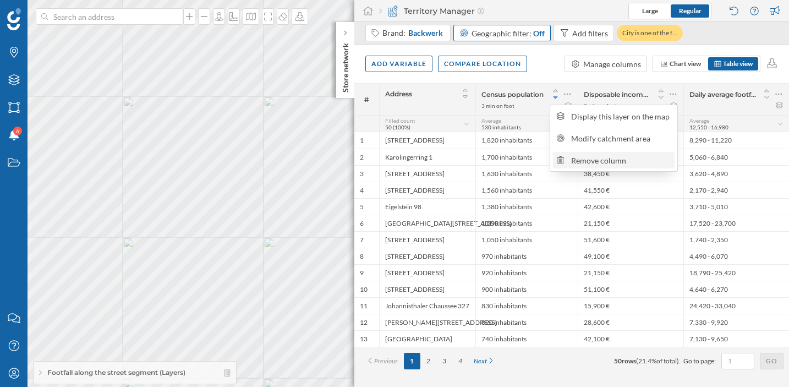
click at [615, 160] on div "Remove column" at bounding box center [621, 161] width 100 height 12
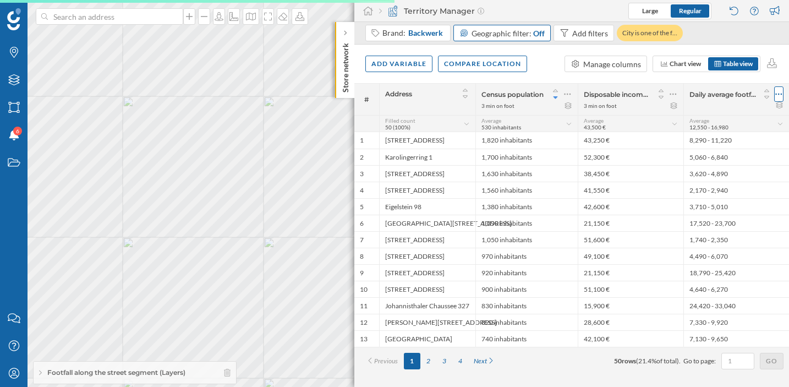
click at [777, 91] on icon at bounding box center [778, 94] width 7 height 11
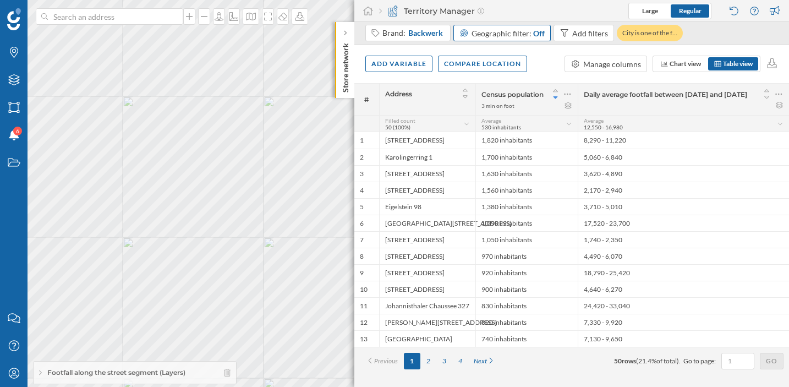
click at [784, 97] on div "Daily average footfall between 01/01/2025 and 24/08/2025" at bounding box center [683, 99] width 211 height 31
click at [783, 96] on div at bounding box center [778, 93] width 9 height 15
click at [732, 135] on div "Remove column" at bounding box center [727, 139] width 100 height 12
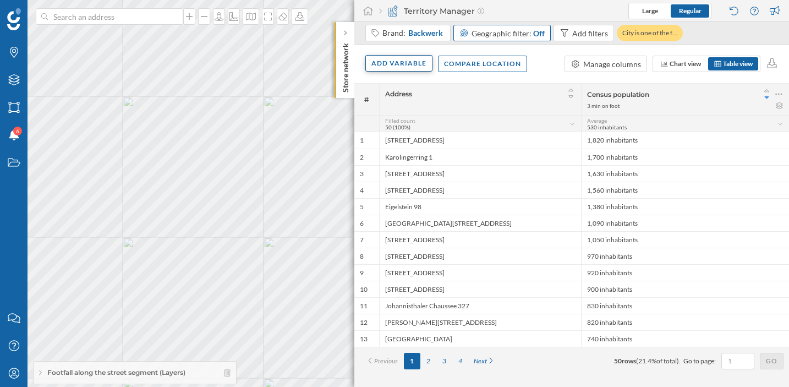
click at [400, 65] on div "Add variable" at bounding box center [398, 63] width 67 height 17
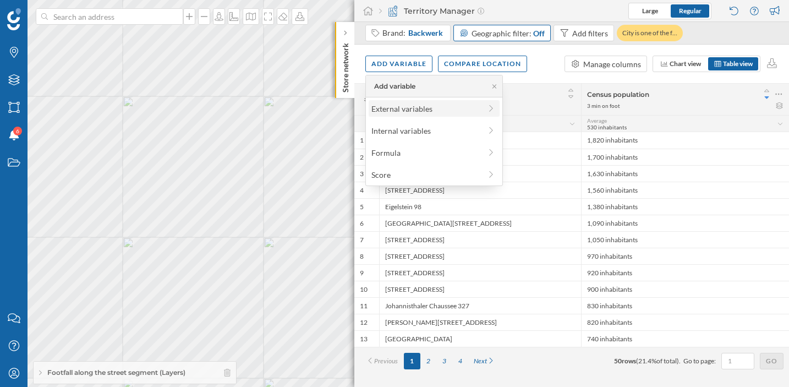
click at [401, 111] on div "External variables" at bounding box center [426, 109] width 110 height 12
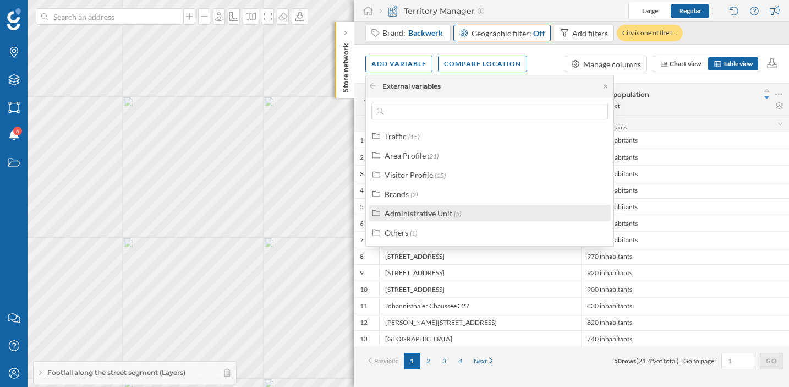
click at [425, 215] on div "Administrative Unit" at bounding box center [419, 213] width 68 height 9
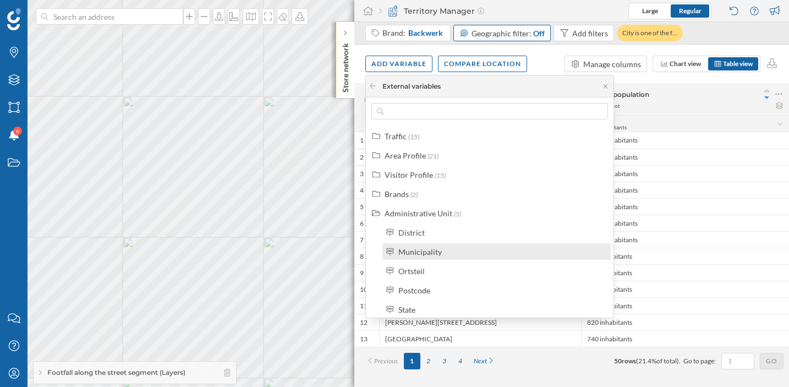
click at [440, 250] on div "Municipality" at bounding box center [419, 251] width 43 height 9
